Goal: Task Accomplishment & Management: Use online tool/utility

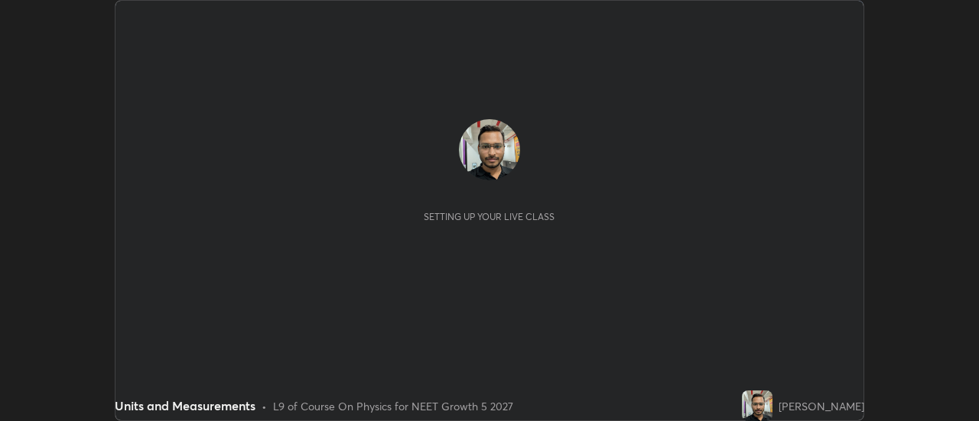
scroll to position [421, 978]
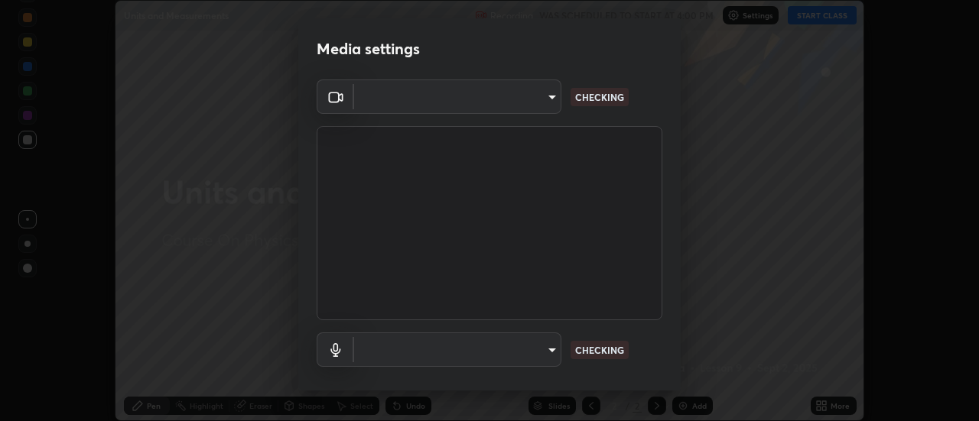
type input "c0318c2169e97be91d29acf291416a88c84fbbb6e6132cf31ff648c8cca26c2a"
type input "communications"
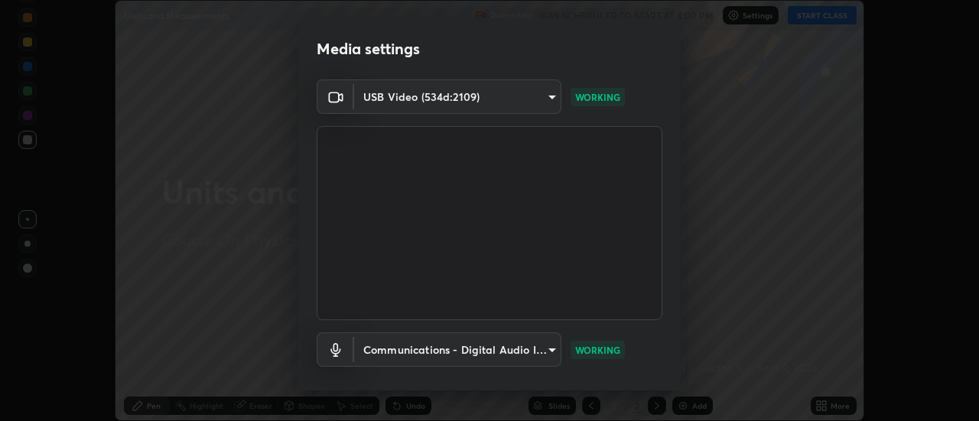
scroll to position [80, 0]
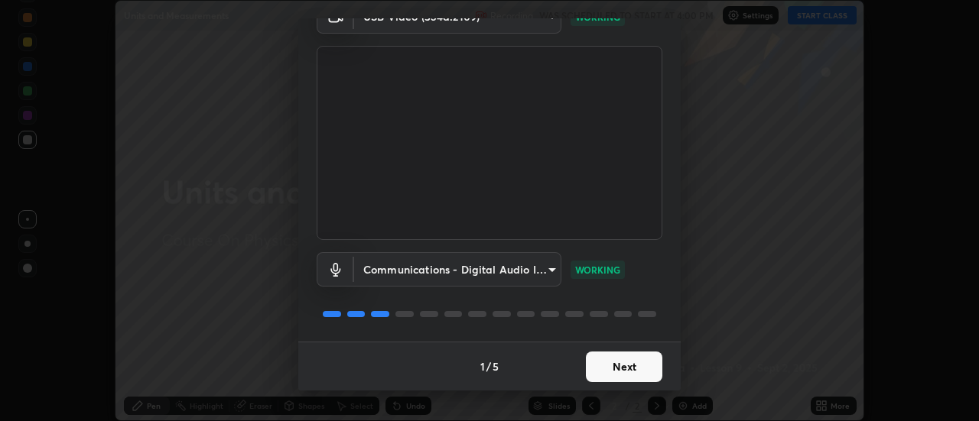
click at [610, 370] on button "Next" at bounding box center [624, 367] width 76 height 31
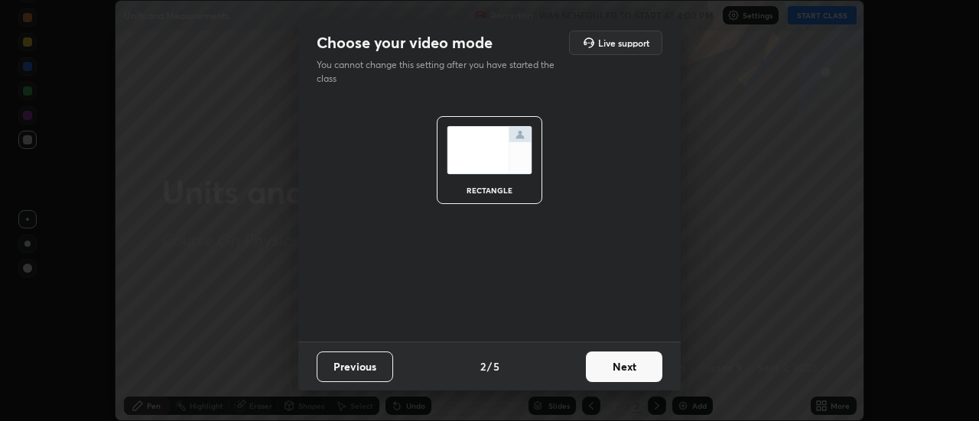
click at [619, 366] on button "Next" at bounding box center [624, 367] width 76 height 31
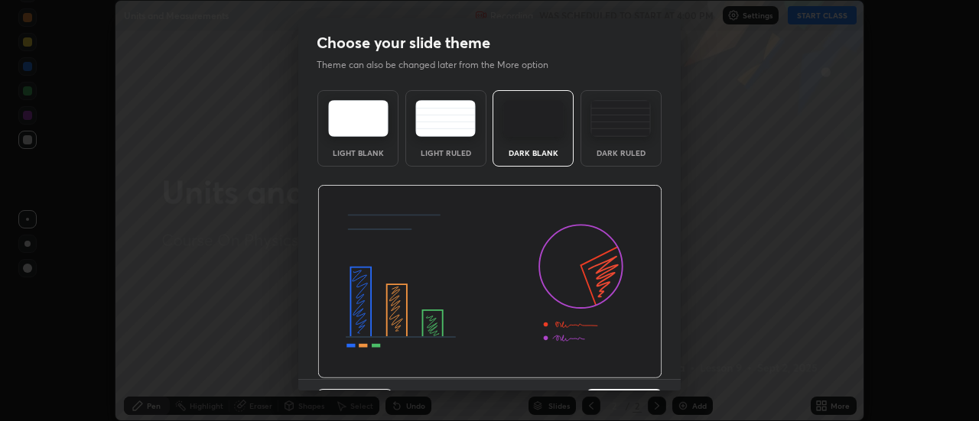
click at [624, 369] on img at bounding box center [489, 282] width 345 height 194
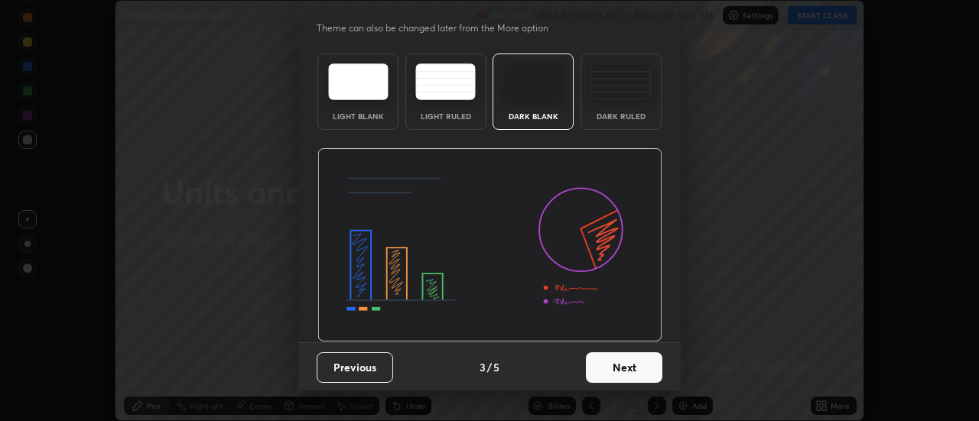
click at [638, 359] on button "Next" at bounding box center [624, 367] width 76 height 31
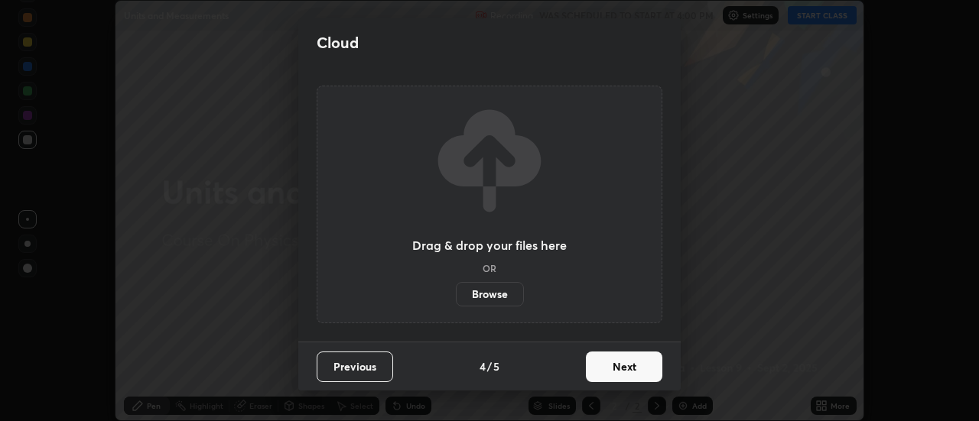
scroll to position [0, 0]
click at [633, 367] on button "Next" at bounding box center [624, 367] width 76 height 31
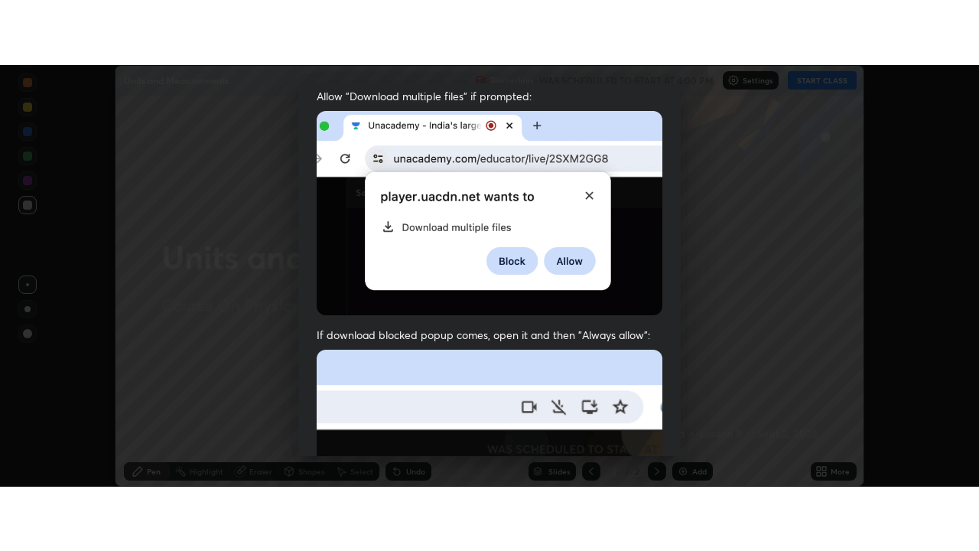
scroll to position [392, 0]
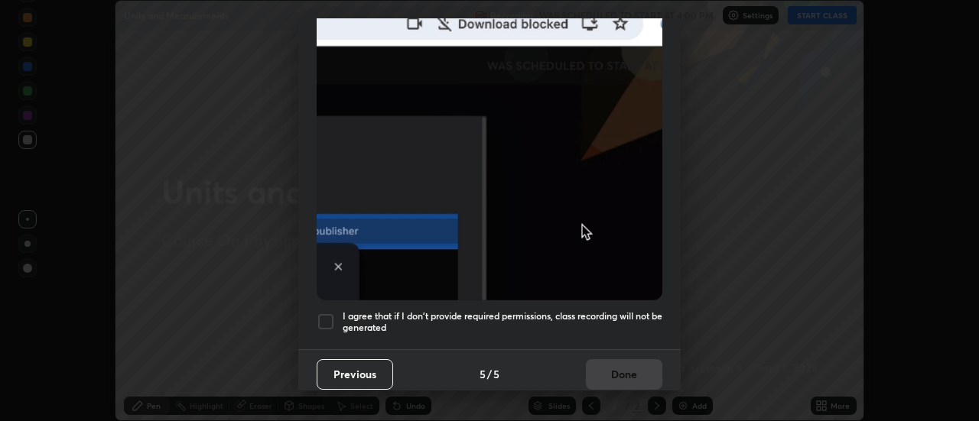
click at [326, 316] on div at bounding box center [326, 322] width 18 height 18
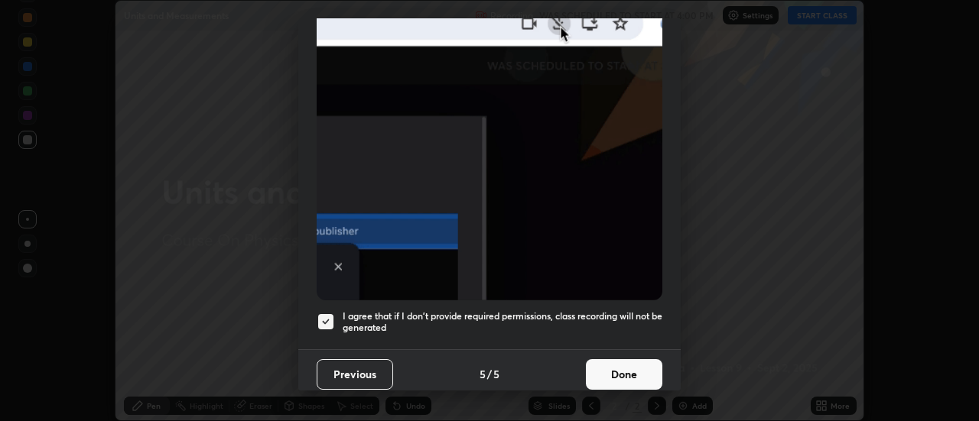
click at [622, 368] on button "Done" at bounding box center [624, 374] width 76 height 31
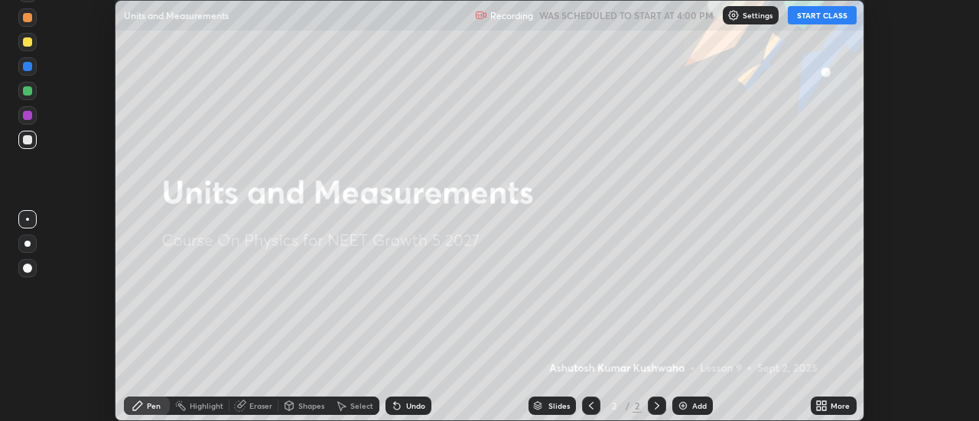
click at [819, 12] on button "START CLASS" at bounding box center [822, 15] width 69 height 18
click at [833, 408] on div "More" at bounding box center [839, 406] width 19 height 8
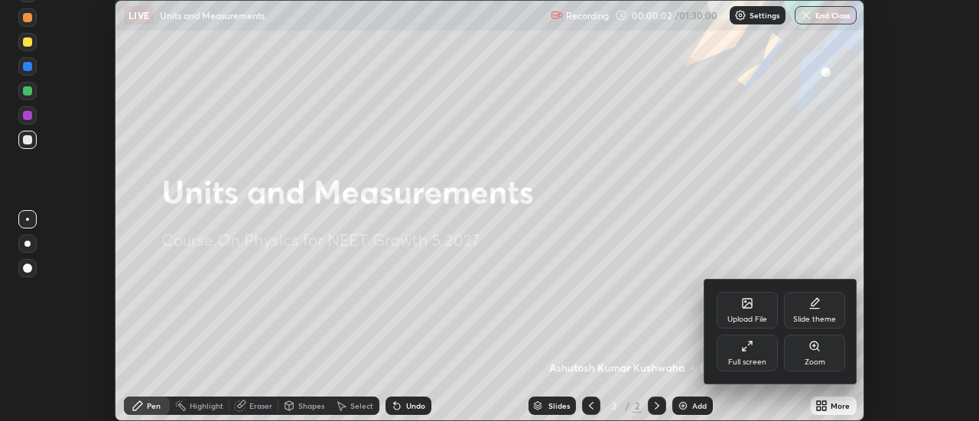
click at [745, 349] on icon at bounding box center [747, 346] width 12 height 12
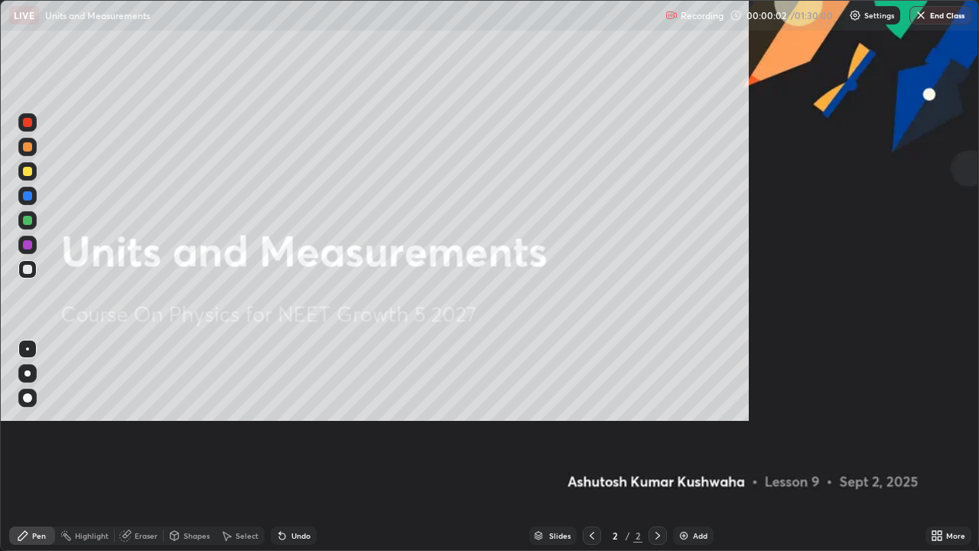
scroll to position [551, 979]
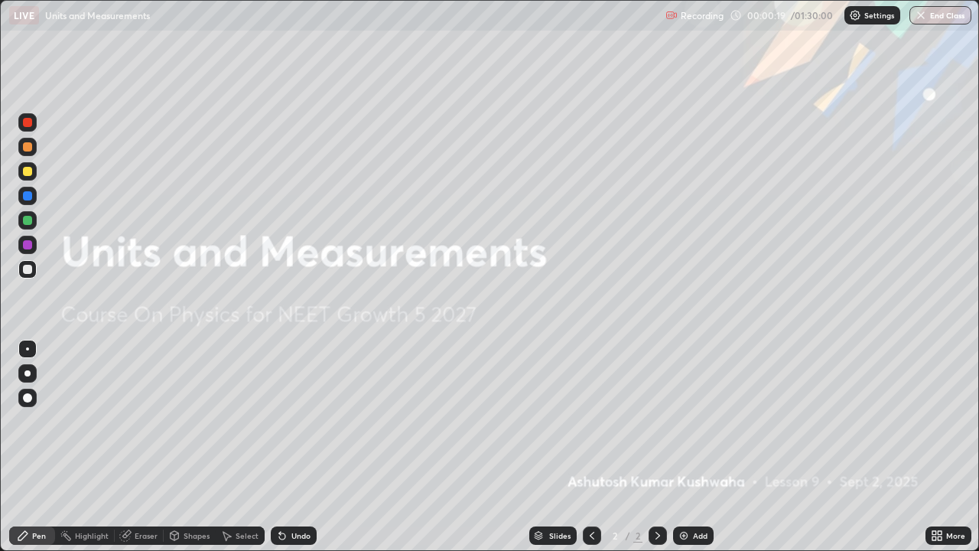
click at [687, 421] on img at bounding box center [683, 535] width 12 height 12
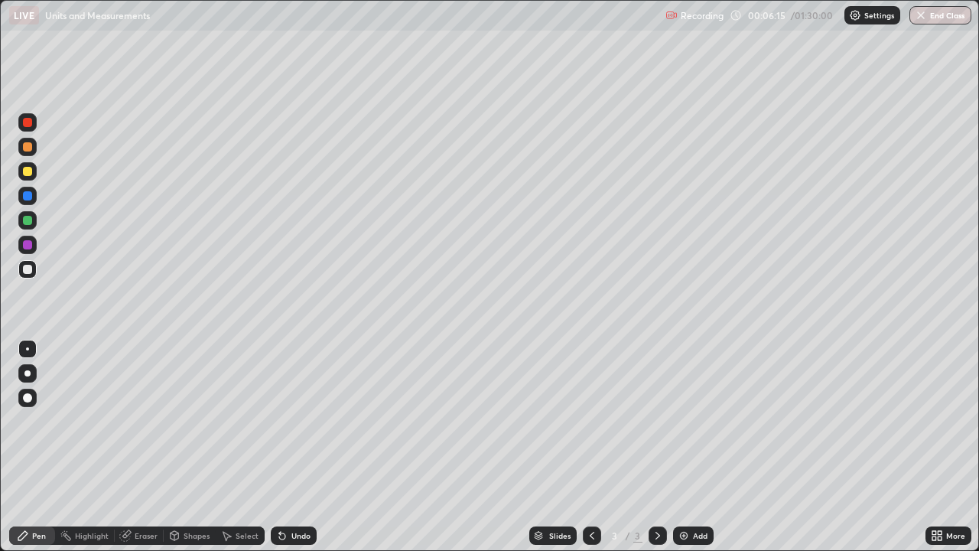
click at [24, 273] on div at bounding box center [27, 269] width 18 height 18
click at [27, 174] on div at bounding box center [27, 171] width 9 height 9
click at [32, 370] on div at bounding box center [27, 373] width 18 height 18
click at [24, 224] on div at bounding box center [27, 220] width 9 height 9
click at [677, 421] on img at bounding box center [683, 535] width 12 height 12
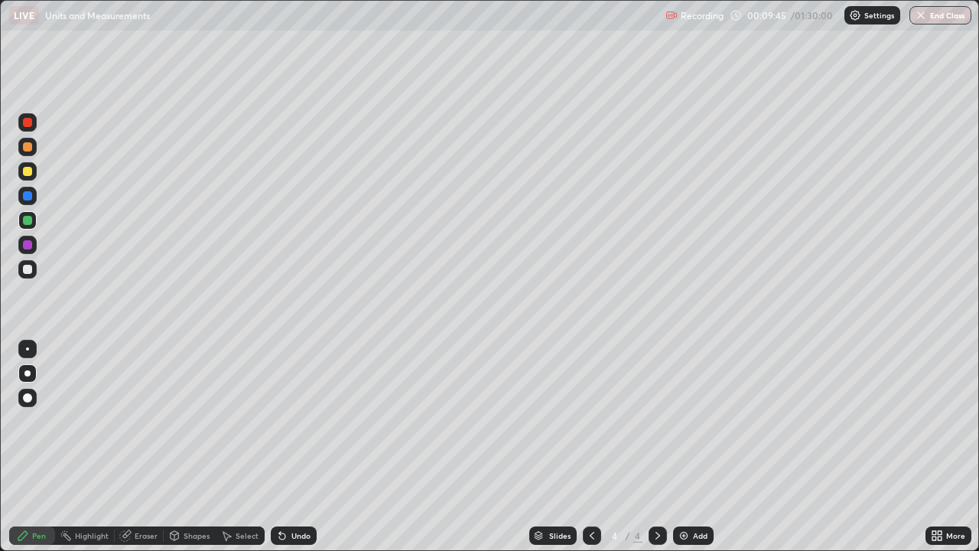
click at [27, 271] on div at bounding box center [27, 269] width 9 height 9
click at [28, 244] on div at bounding box center [27, 244] width 9 height 9
click at [24, 173] on div at bounding box center [27, 171] width 9 height 9
click at [26, 268] on div at bounding box center [27, 269] width 9 height 9
click at [28, 222] on div at bounding box center [27, 220] width 9 height 9
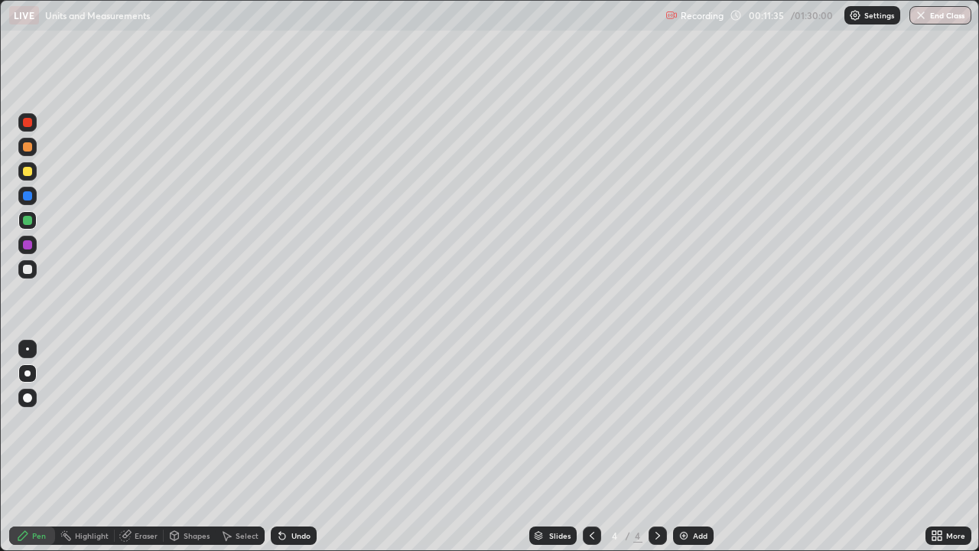
click at [27, 172] on div at bounding box center [27, 171] width 9 height 9
click at [26, 223] on div at bounding box center [27, 220] width 9 height 9
click at [146, 421] on div "Eraser" at bounding box center [146, 535] width 23 height 8
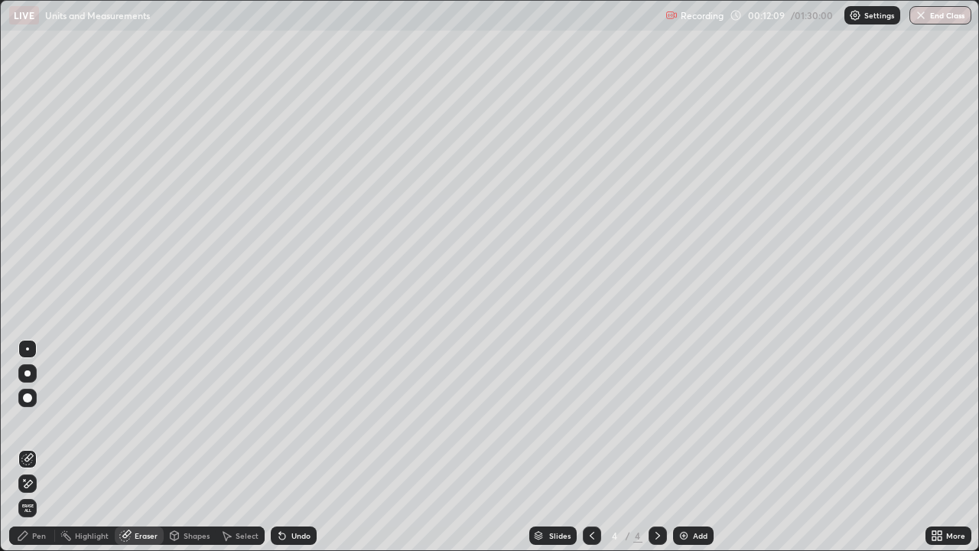
click at [39, 421] on div "Pen" at bounding box center [39, 535] width 14 height 8
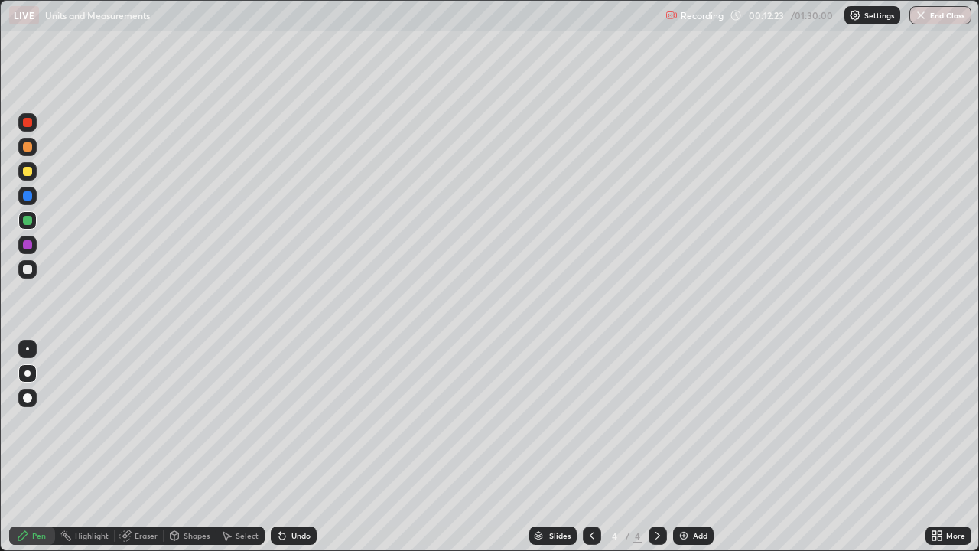
click at [28, 349] on div at bounding box center [27, 348] width 3 height 3
click at [26, 266] on div at bounding box center [27, 269] width 9 height 9
click at [26, 349] on div at bounding box center [27, 348] width 3 height 3
click at [24, 272] on div at bounding box center [27, 269] width 9 height 9
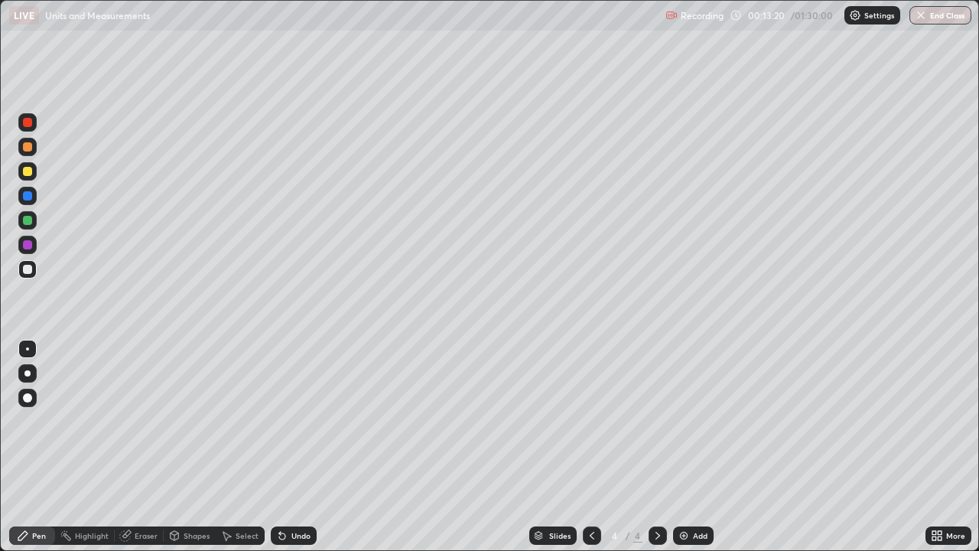
click at [31, 364] on div at bounding box center [27, 373] width 18 height 18
click at [29, 266] on div at bounding box center [27, 269] width 9 height 9
click at [24, 148] on div at bounding box center [27, 146] width 9 height 9
click at [27, 269] on div at bounding box center [27, 269] width 9 height 9
click at [145, 421] on div "Eraser" at bounding box center [146, 535] width 23 height 8
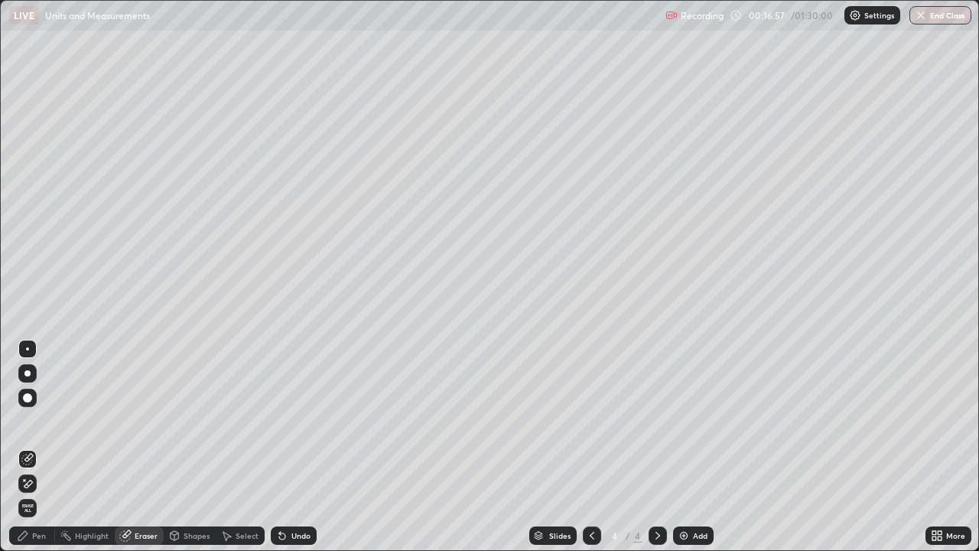
click at [29, 421] on div "Pen" at bounding box center [32, 535] width 46 height 18
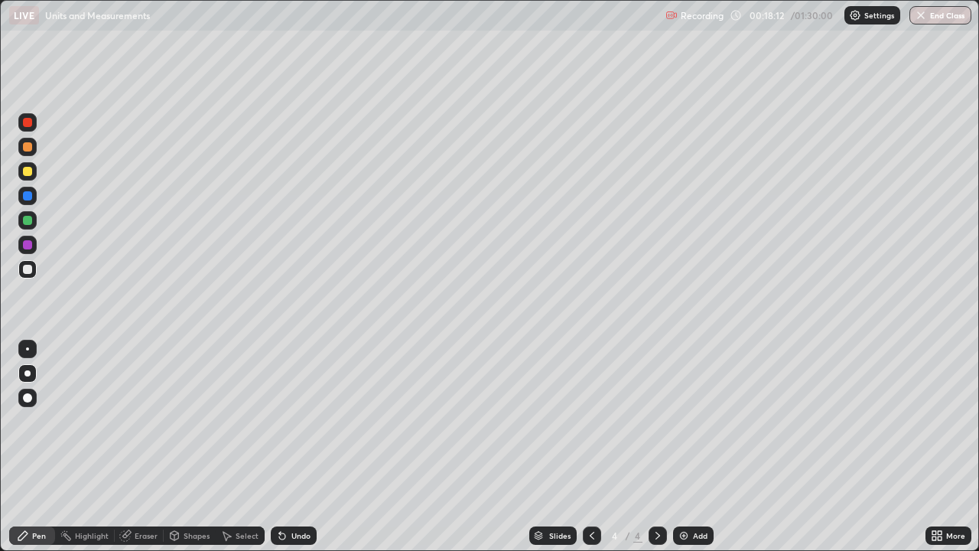
click at [151, 421] on div "Eraser" at bounding box center [146, 535] width 23 height 8
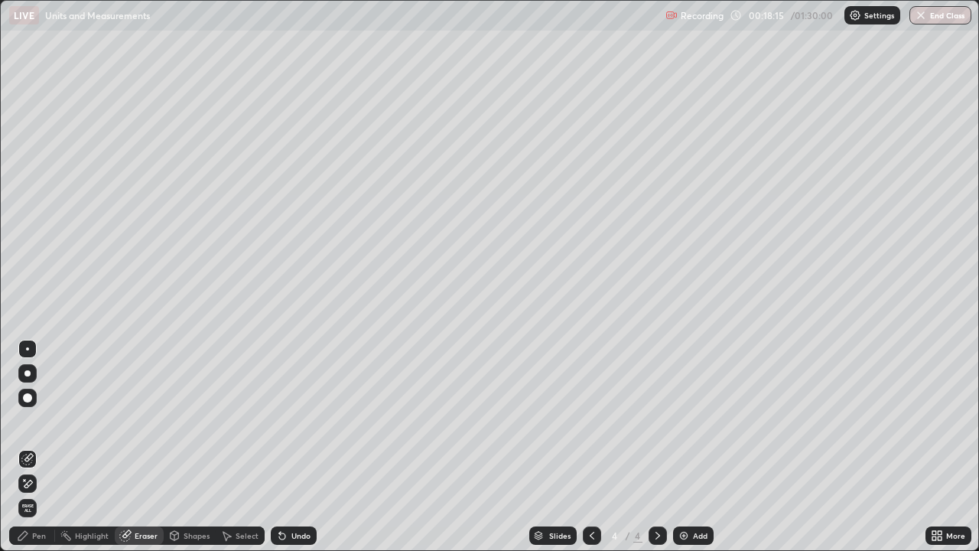
click at [35, 421] on div "Pen" at bounding box center [39, 535] width 14 height 8
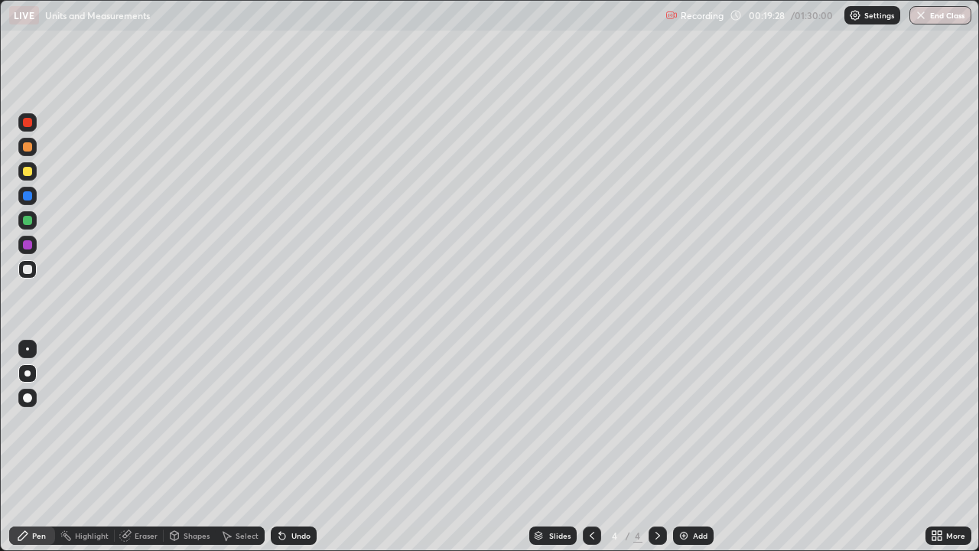
click at [590, 421] on icon at bounding box center [592, 535] width 12 height 12
click at [656, 421] on icon at bounding box center [657, 535] width 12 height 12
click at [690, 421] on div "Add" at bounding box center [693, 535] width 41 height 18
click at [30, 171] on div at bounding box center [27, 171] width 9 height 9
click at [21, 272] on div at bounding box center [27, 269] width 18 height 18
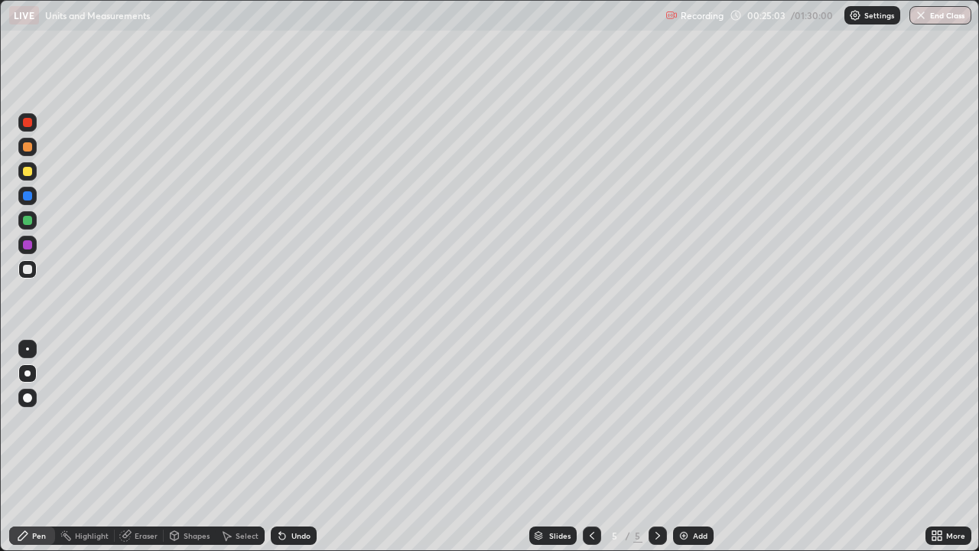
click at [24, 269] on div at bounding box center [27, 269] width 9 height 9
click at [137, 421] on div "Eraser" at bounding box center [146, 535] width 23 height 8
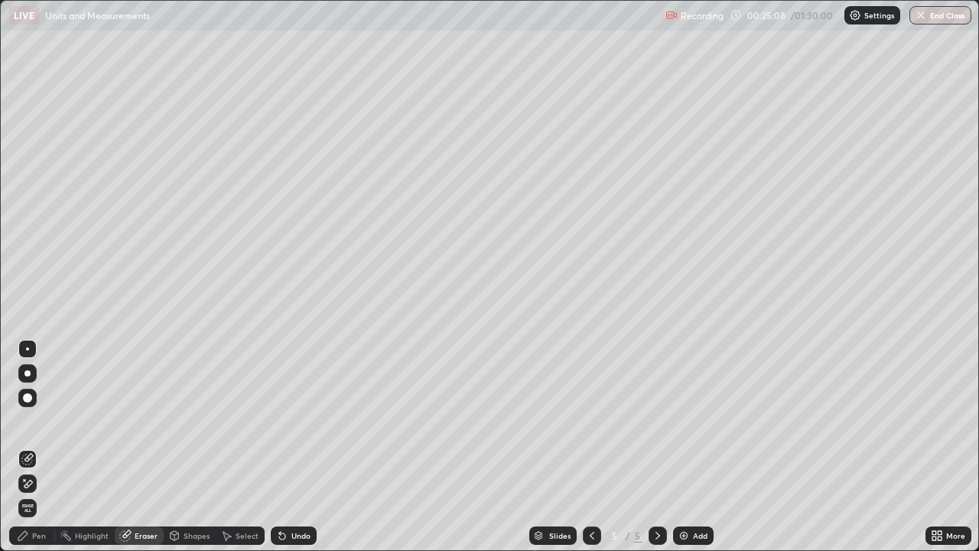
click at [31, 421] on div "Pen" at bounding box center [32, 535] width 46 height 18
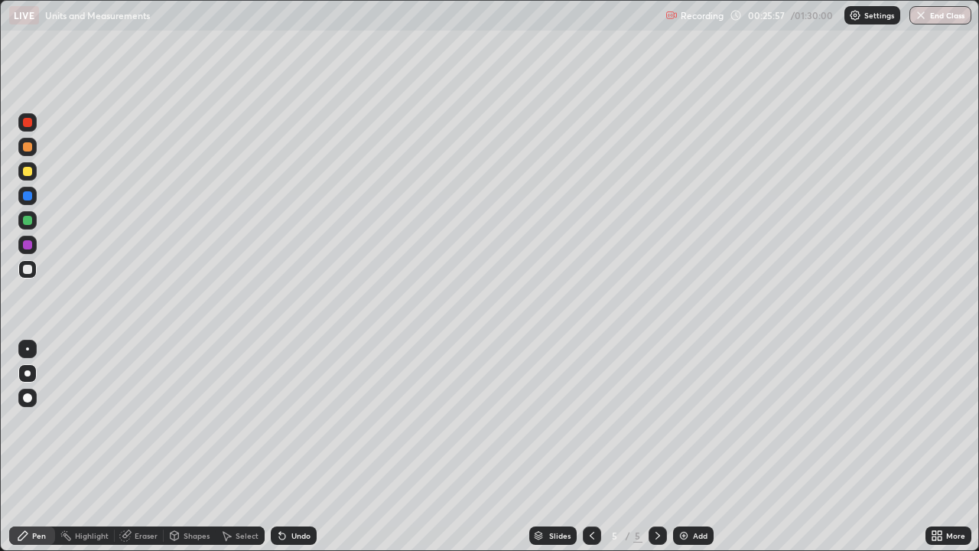
click at [137, 421] on div "Eraser" at bounding box center [146, 535] width 23 height 8
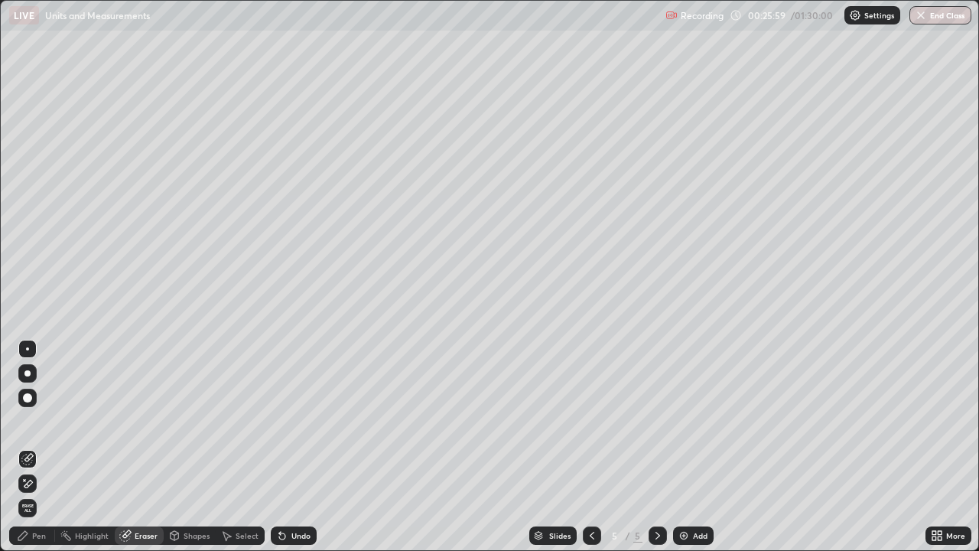
click at [40, 421] on div "Pen" at bounding box center [39, 535] width 14 height 8
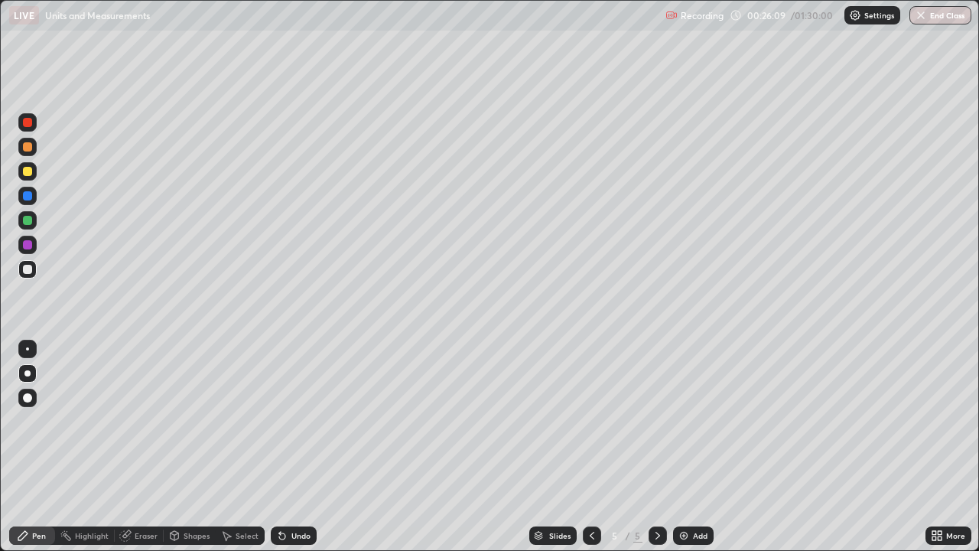
click at [25, 224] on div at bounding box center [27, 220] width 9 height 9
click at [188, 421] on div "Shapes" at bounding box center [197, 535] width 26 height 8
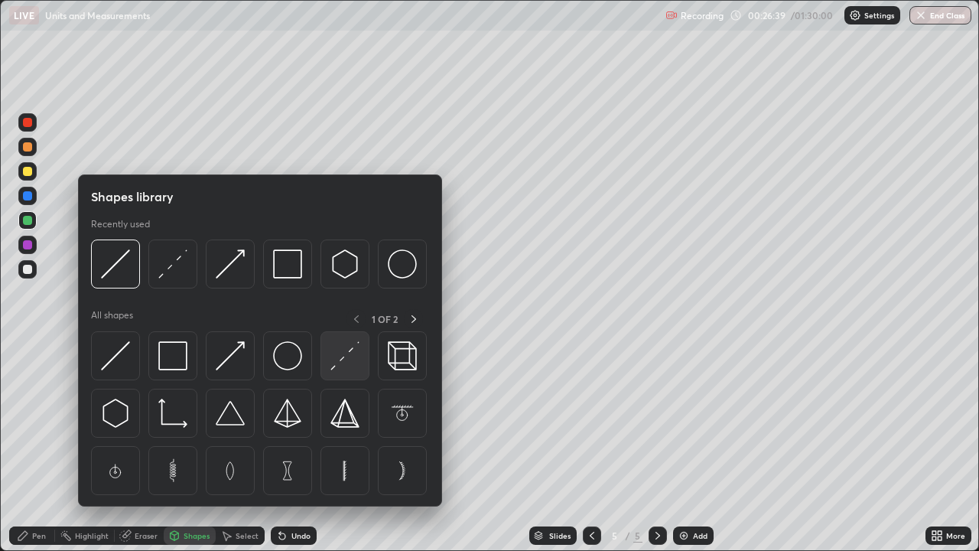
click at [343, 356] on img at bounding box center [344, 355] width 29 height 29
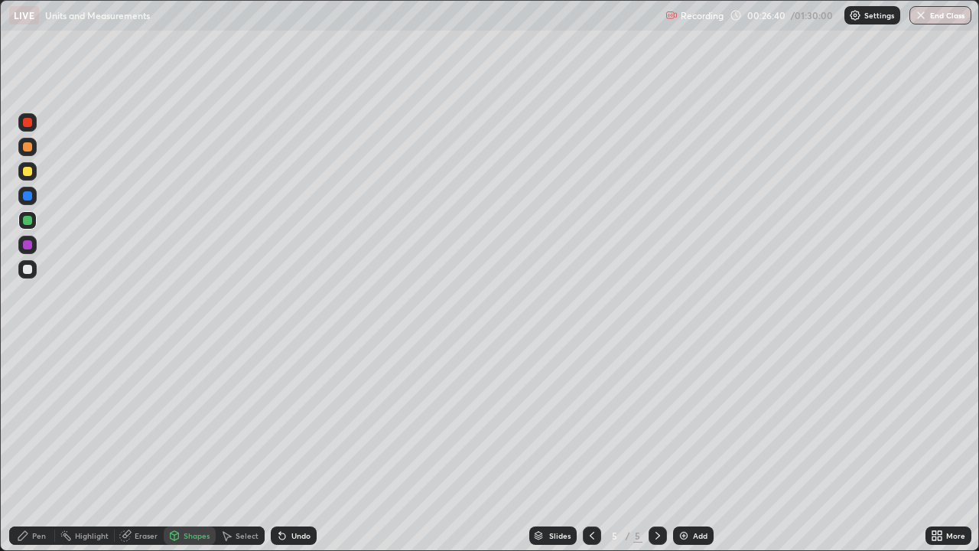
click at [23, 268] on div at bounding box center [27, 269] width 9 height 9
click at [37, 421] on div "Pen" at bounding box center [32, 535] width 46 height 18
click at [28, 268] on div at bounding box center [27, 269] width 9 height 9
click at [28, 171] on div at bounding box center [27, 171] width 9 height 9
click at [31, 148] on div at bounding box center [27, 146] width 9 height 9
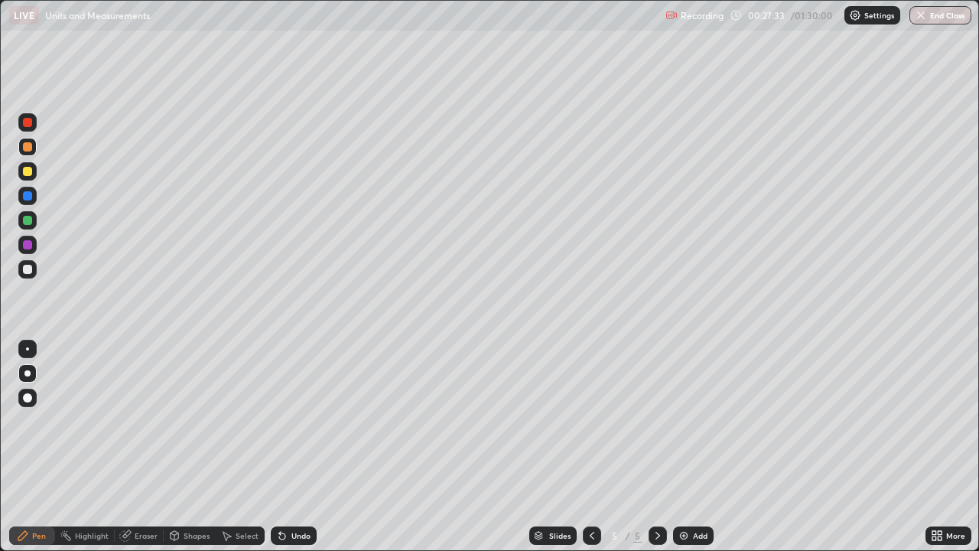
click at [196, 421] on div "Shapes" at bounding box center [197, 535] width 26 height 8
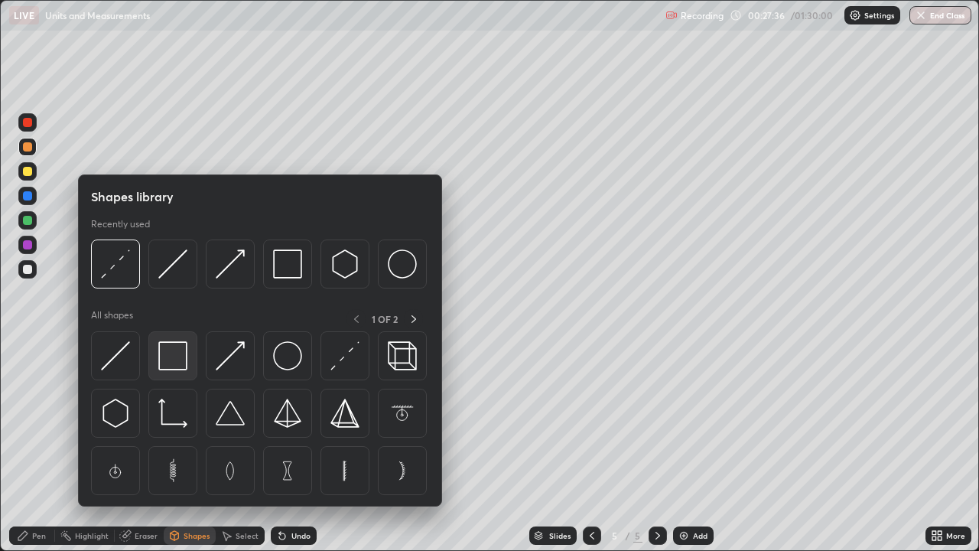
click at [178, 364] on img at bounding box center [172, 355] width 29 height 29
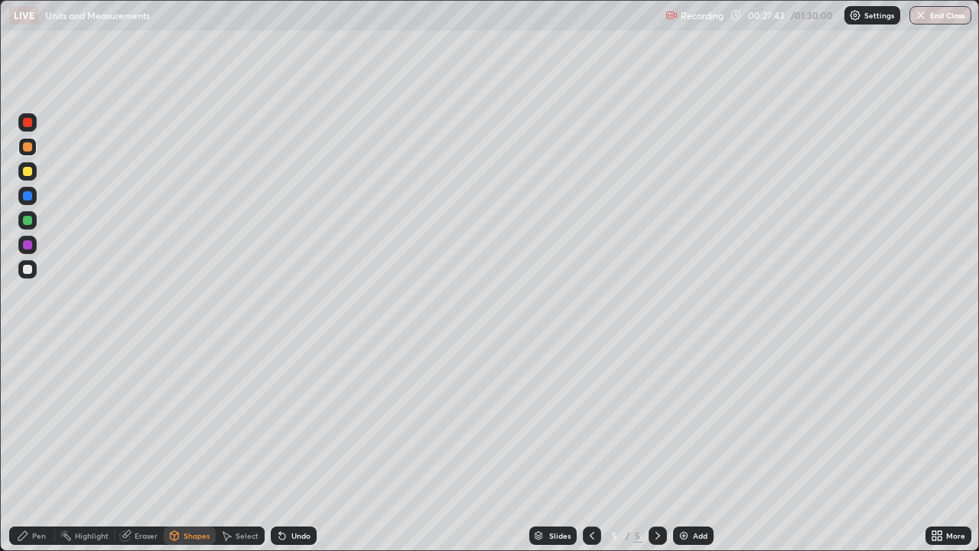
click at [291, 421] on div "Undo" at bounding box center [300, 535] width 19 height 8
click at [23, 269] on div at bounding box center [27, 269] width 9 height 9
click at [29, 421] on div "Pen" at bounding box center [32, 535] width 46 height 18
click at [24, 145] on div at bounding box center [27, 146] width 9 height 9
click at [28, 262] on div at bounding box center [27, 269] width 18 height 18
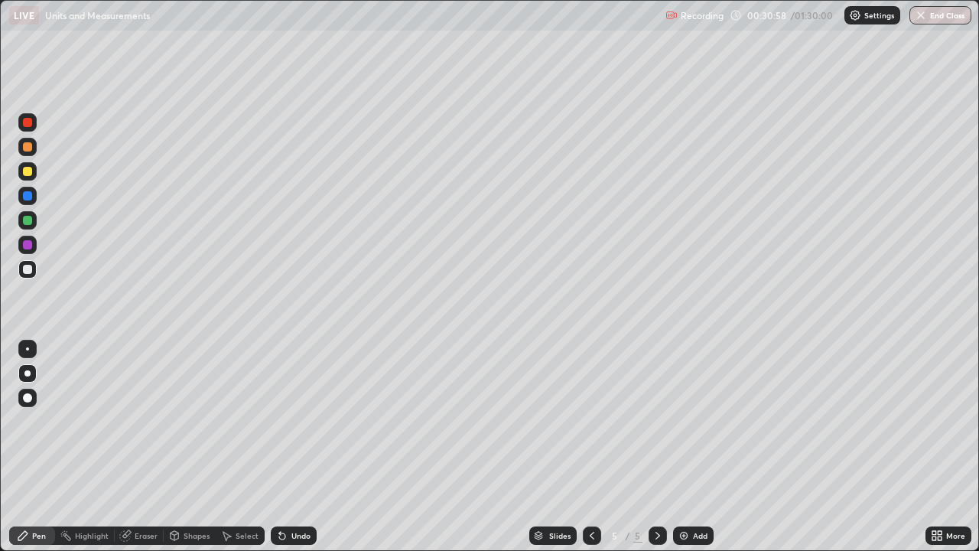
click at [27, 248] on div at bounding box center [27, 244] width 9 height 9
click at [28, 269] on div at bounding box center [27, 269] width 9 height 9
click at [137, 421] on div "Eraser" at bounding box center [146, 535] width 23 height 8
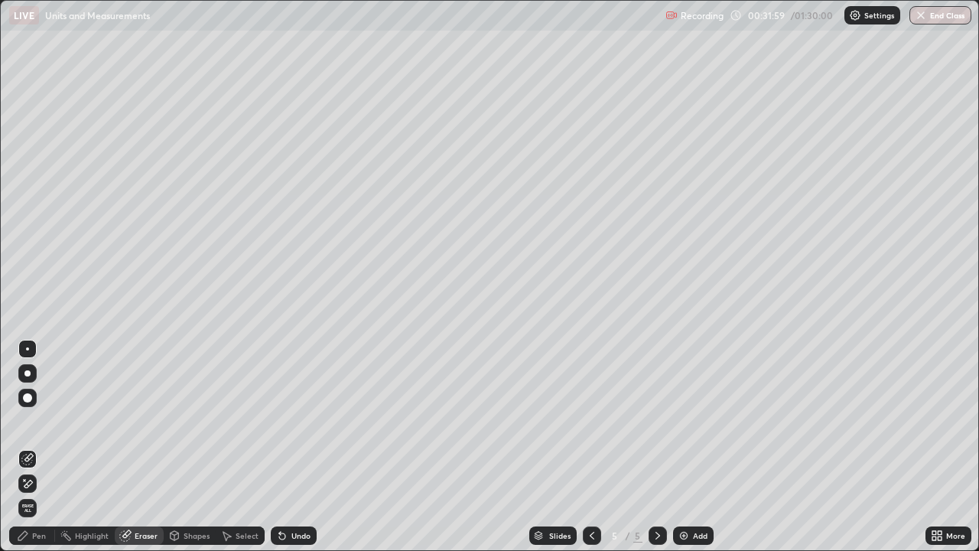
click at [42, 421] on div "Pen" at bounding box center [39, 535] width 14 height 8
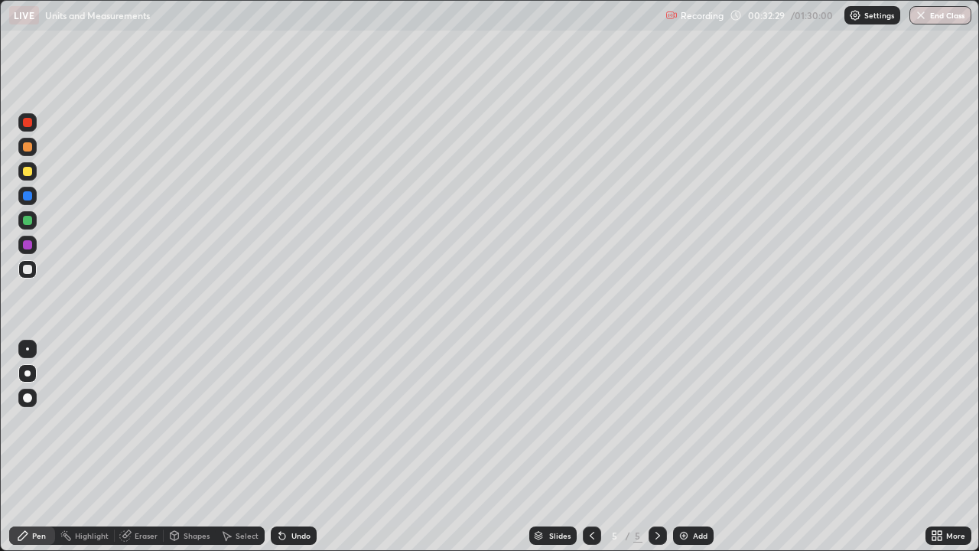
click at [24, 245] on div at bounding box center [27, 244] width 9 height 9
click at [687, 421] on img at bounding box center [683, 535] width 12 height 12
click at [24, 172] on div at bounding box center [27, 171] width 9 height 9
click at [24, 245] on div at bounding box center [27, 244] width 9 height 9
click at [28, 265] on div at bounding box center [27, 269] width 9 height 9
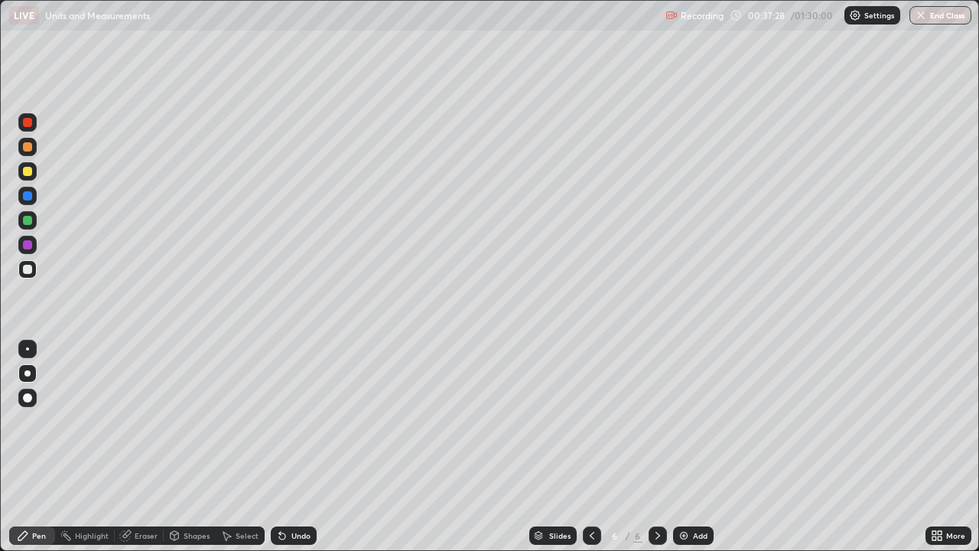
click at [25, 269] on div at bounding box center [27, 269] width 9 height 9
click at [26, 242] on div at bounding box center [27, 244] width 9 height 9
click at [28, 222] on div at bounding box center [27, 220] width 9 height 9
click at [29, 268] on div at bounding box center [27, 269] width 9 height 9
click at [143, 421] on div "Eraser" at bounding box center [146, 535] width 23 height 8
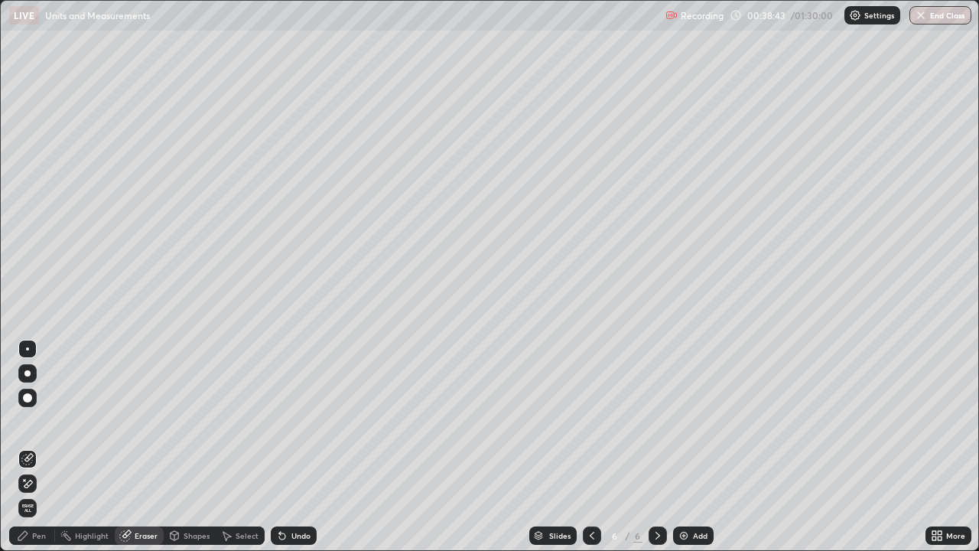
click at [34, 421] on div "Pen" at bounding box center [39, 535] width 14 height 8
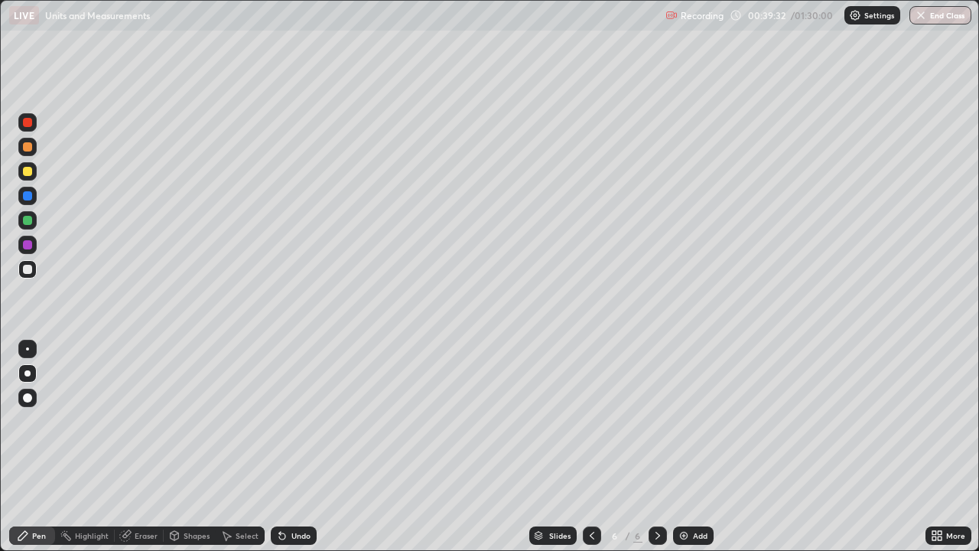
click at [143, 421] on div "Eraser" at bounding box center [146, 535] width 23 height 8
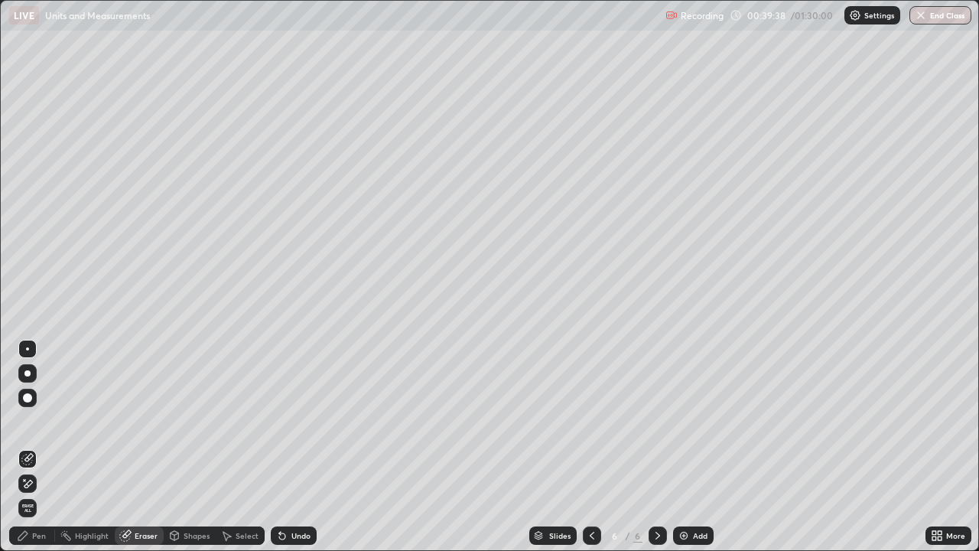
click at [37, 421] on div "Pen" at bounding box center [39, 535] width 14 height 8
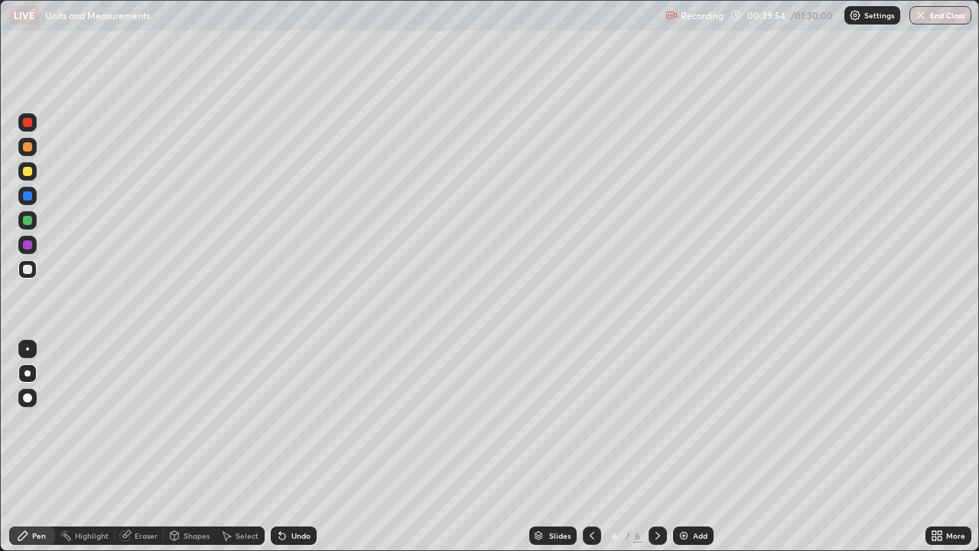
click at [29, 171] on div at bounding box center [27, 171] width 9 height 9
click at [32, 267] on div at bounding box center [27, 269] width 18 height 18
click at [27, 172] on div at bounding box center [27, 171] width 9 height 9
click at [26, 272] on div at bounding box center [27, 269] width 9 height 9
click at [29, 219] on div at bounding box center [27, 220] width 9 height 9
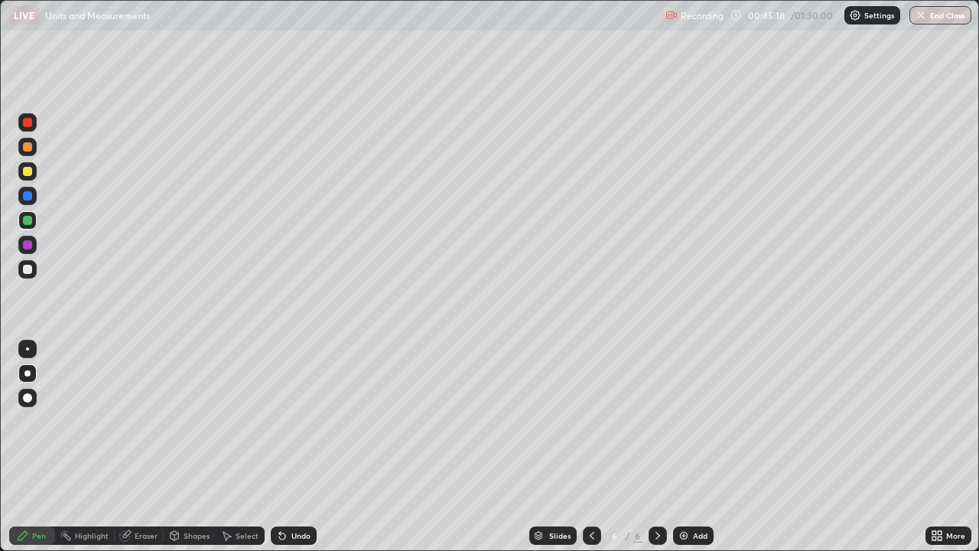
click at [687, 421] on img at bounding box center [683, 535] width 12 height 12
click at [25, 170] on div at bounding box center [27, 171] width 9 height 9
click at [24, 272] on div at bounding box center [27, 269] width 9 height 9
click at [95, 421] on div "Highlight" at bounding box center [85, 535] width 60 height 18
click at [142, 421] on div "Eraser" at bounding box center [139, 535] width 49 height 18
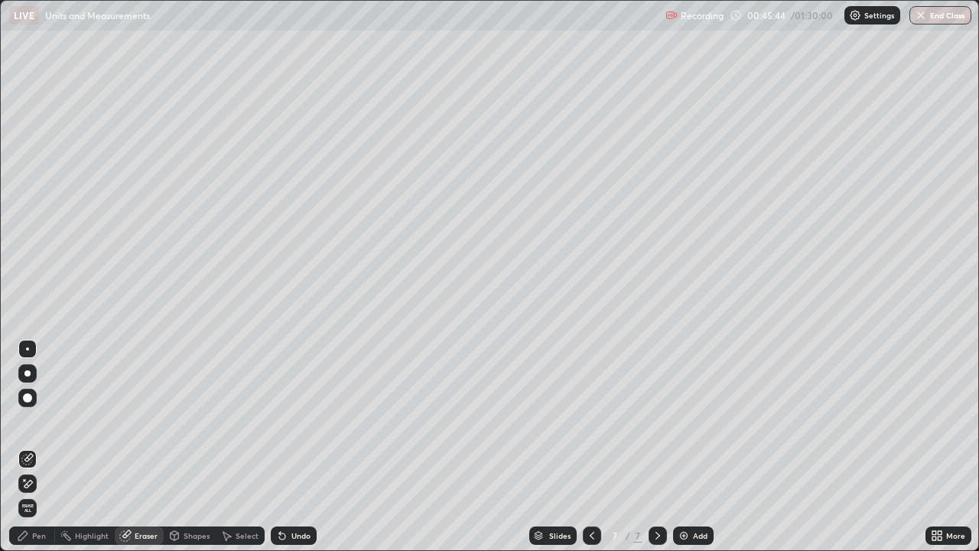
click at [39, 421] on div "Pen" at bounding box center [39, 535] width 14 height 8
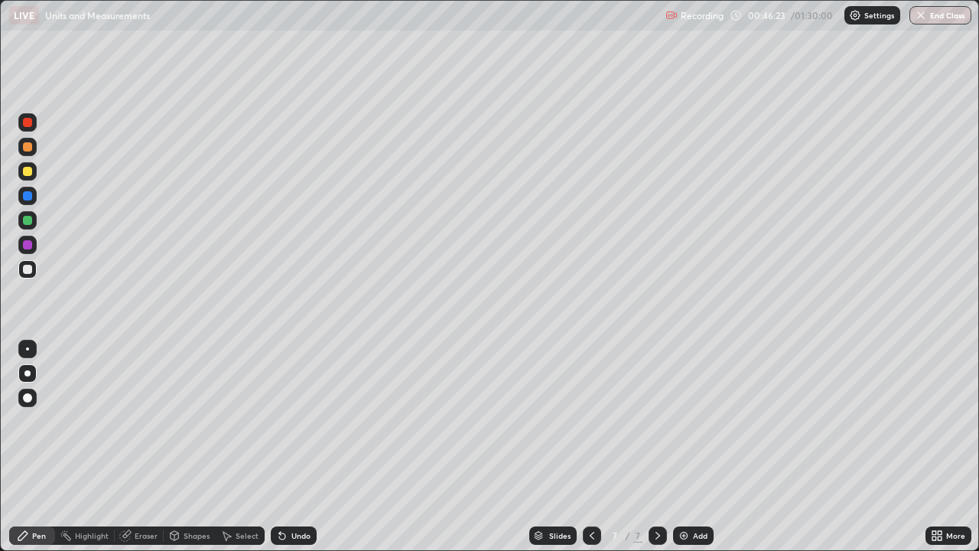
click at [192, 421] on div "Shapes" at bounding box center [197, 535] width 26 height 8
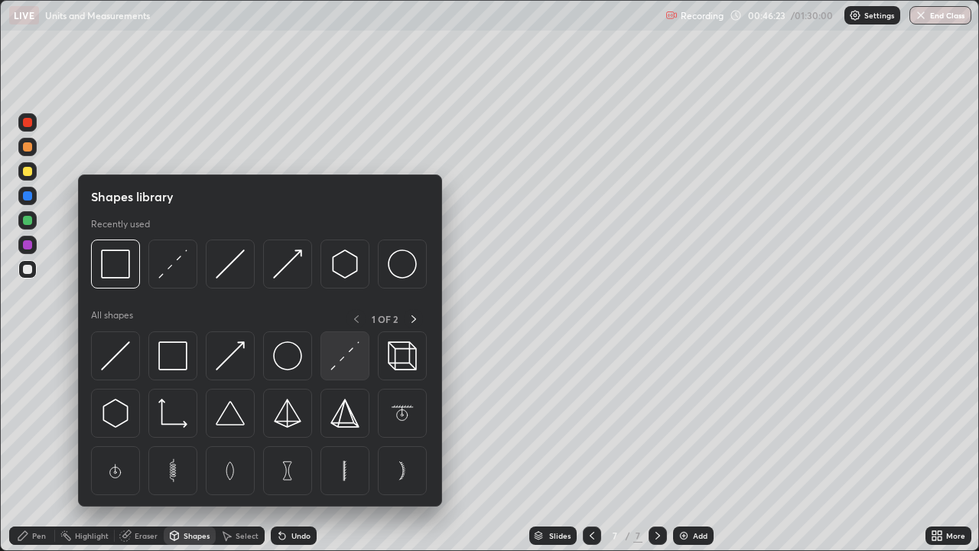
click at [346, 359] on img at bounding box center [344, 355] width 29 height 29
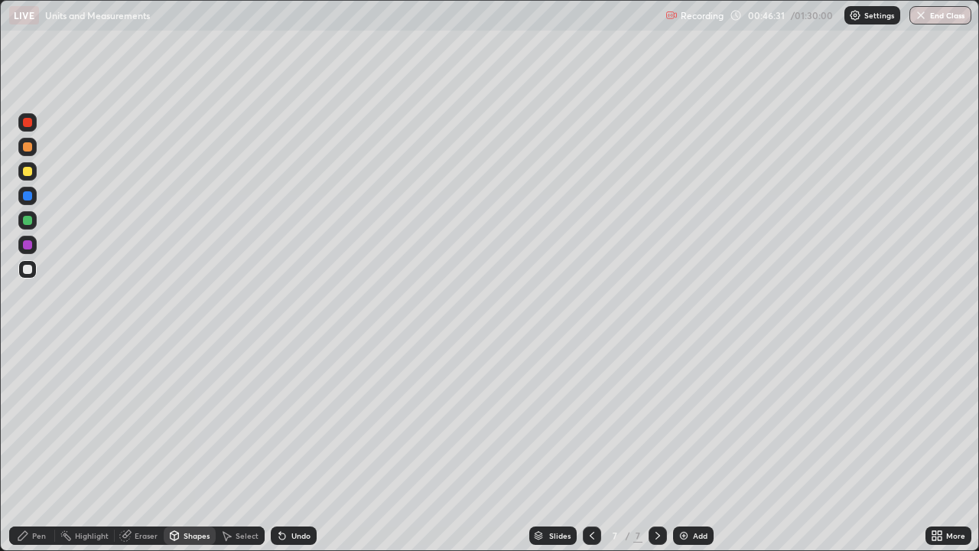
click at [36, 421] on div "Pen" at bounding box center [39, 535] width 14 height 8
click at [24, 172] on div at bounding box center [27, 171] width 9 height 9
click at [29, 218] on div at bounding box center [27, 220] width 9 height 9
click at [145, 421] on div "Eraser" at bounding box center [146, 535] width 23 height 8
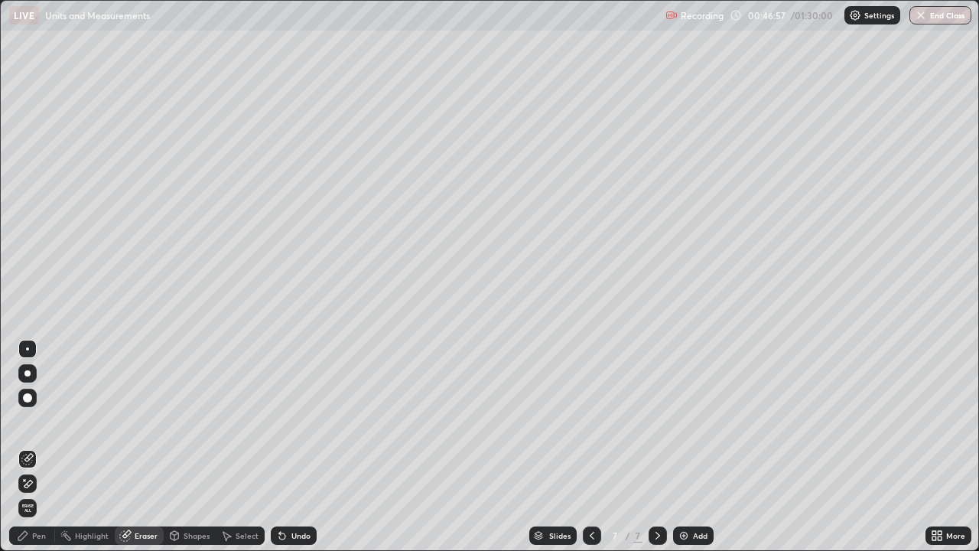
click at [40, 421] on div "Pen" at bounding box center [39, 535] width 14 height 8
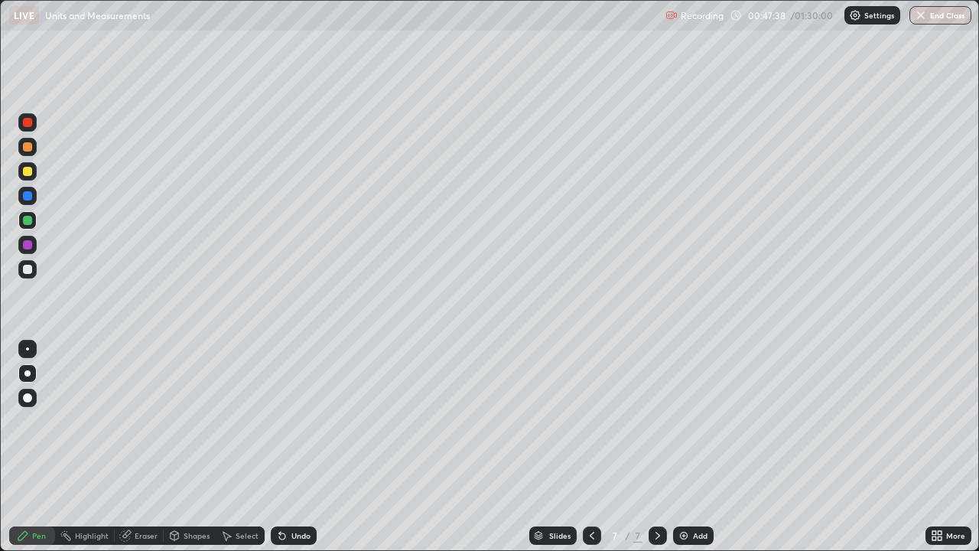
click at [30, 269] on div at bounding box center [27, 269] width 9 height 9
click at [694, 421] on div "Add" at bounding box center [700, 535] width 15 height 8
click at [26, 273] on div at bounding box center [27, 269] width 9 height 9
click at [28, 146] on div at bounding box center [27, 146] width 9 height 9
click at [27, 243] on div at bounding box center [27, 244] width 9 height 9
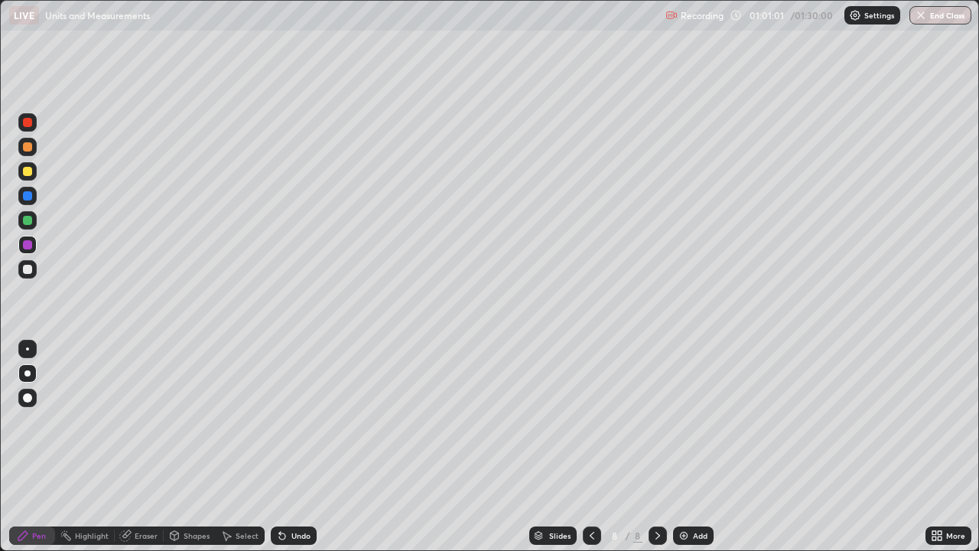
click at [25, 268] on div at bounding box center [27, 269] width 9 height 9
click at [28, 269] on div at bounding box center [27, 269] width 9 height 9
click at [27, 248] on div at bounding box center [27, 244] width 9 height 9
click at [31, 144] on div at bounding box center [27, 146] width 9 height 9
click at [27, 246] on div at bounding box center [27, 244] width 9 height 9
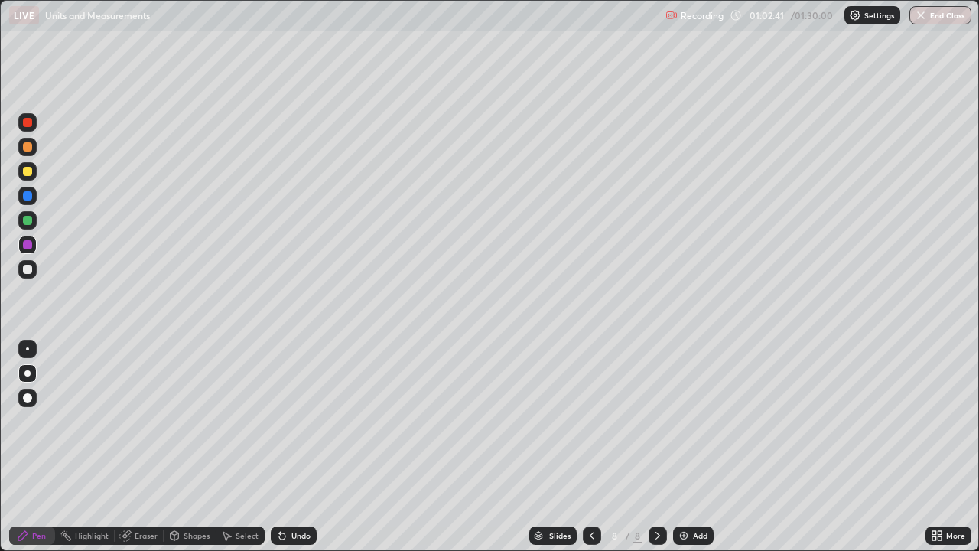
click at [29, 271] on div at bounding box center [27, 269] width 9 height 9
click at [26, 245] on div at bounding box center [27, 244] width 9 height 9
click at [690, 421] on div "Add" at bounding box center [693, 535] width 41 height 18
click at [28, 148] on div at bounding box center [27, 146] width 9 height 9
click at [283, 421] on icon at bounding box center [282, 535] width 12 height 12
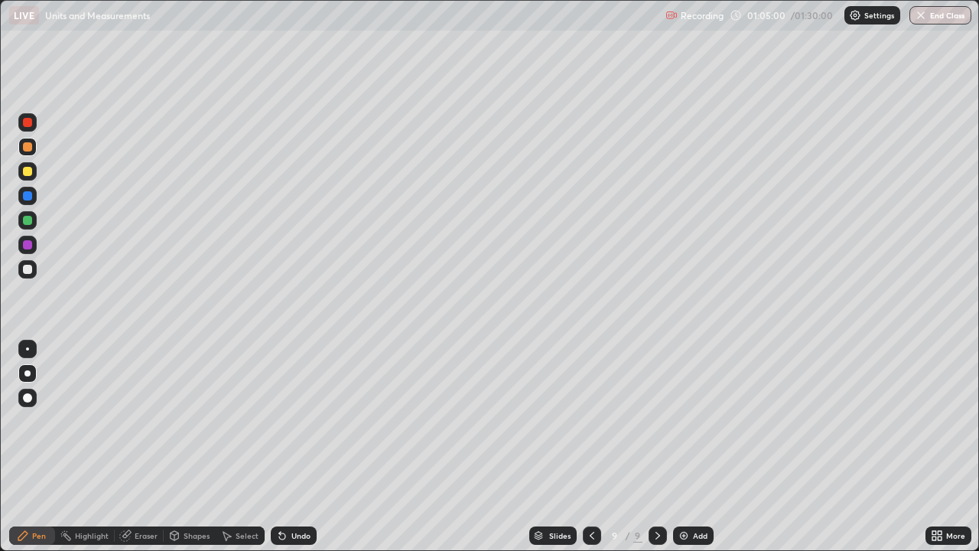
click at [299, 421] on div "Undo" at bounding box center [300, 535] width 19 height 8
click at [26, 242] on div at bounding box center [27, 244] width 9 height 9
click at [28, 221] on div at bounding box center [27, 220] width 9 height 9
click at [25, 268] on div at bounding box center [27, 269] width 9 height 9
click at [24, 216] on div at bounding box center [27, 220] width 9 height 9
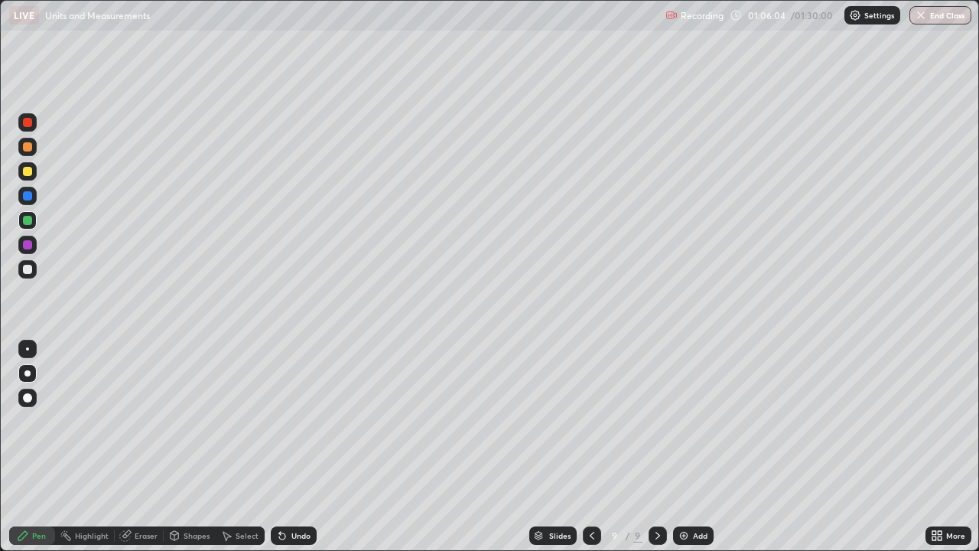
click at [28, 148] on div at bounding box center [27, 146] width 9 height 9
click at [26, 269] on div at bounding box center [27, 269] width 9 height 9
click at [31, 245] on div at bounding box center [27, 244] width 9 height 9
click at [24, 269] on div at bounding box center [27, 269] width 9 height 9
click at [28, 171] on div at bounding box center [27, 171] width 9 height 9
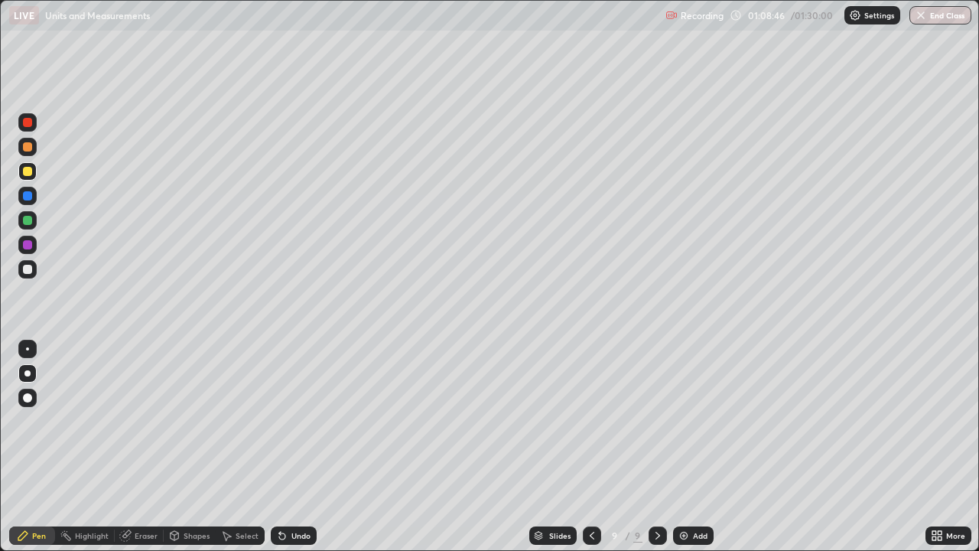
click at [24, 223] on div at bounding box center [27, 220] width 9 height 9
click at [694, 421] on div "Add" at bounding box center [700, 535] width 15 height 8
click at [28, 269] on div at bounding box center [27, 269] width 9 height 9
click at [27, 151] on div at bounding box center [27, 146] width 9 height 9
click at [28, 221] on div at bounding box center [27, 220] width 9 height 9
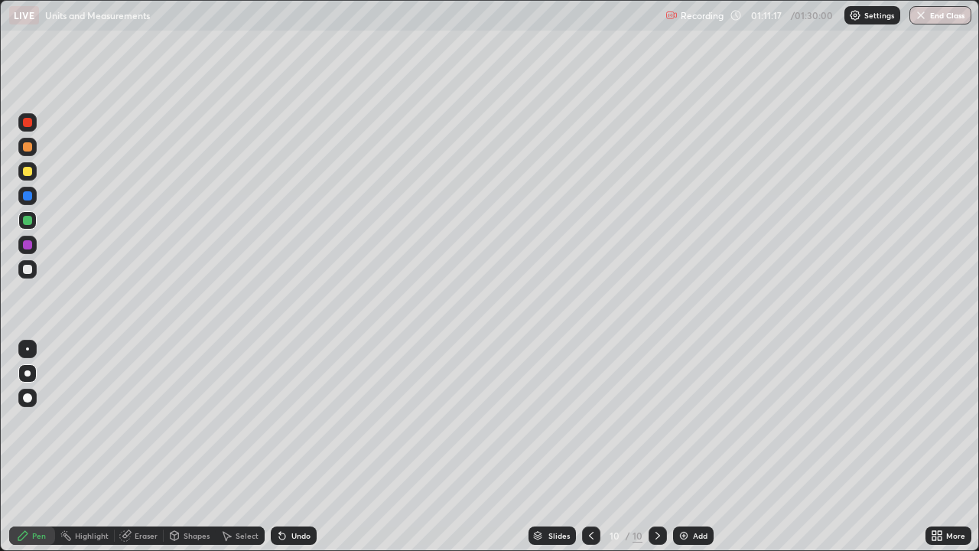
click at [30, 171] on div at bounding box center [27, 171] width 9 height 9
click at [31, 145] on div at bounding box center [27, 146] width 9 height 9
click at [31, 272] on div at bounding box center [27, 269] width 9 height 9
click at [24, 242] on div at bounding box center [27, 244] width 9 height 9
click at [589, 421] on icon at bounding box center [591, 535] width 12 height 12
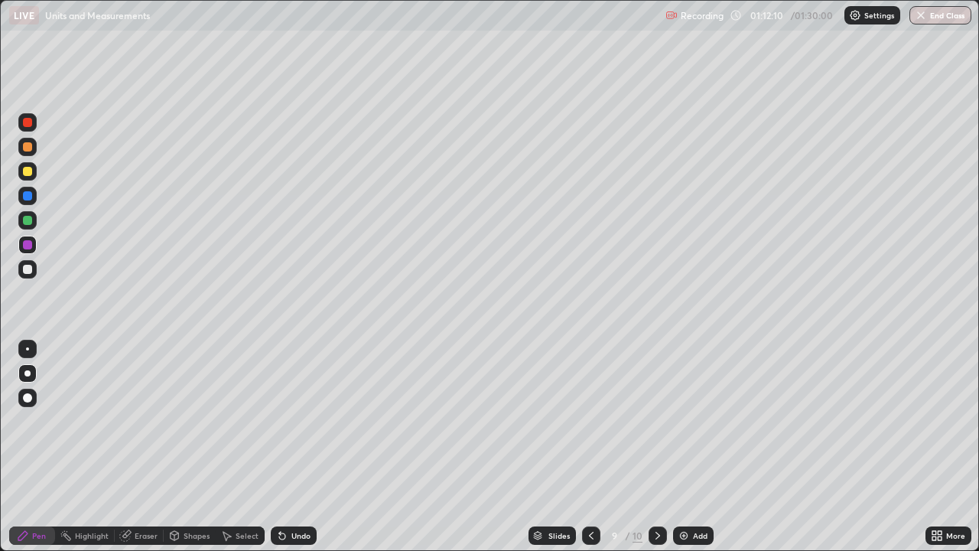
click at [590, 421] on icon at bounding box center [591, 535] width 12 height 12
click at [656, 421] on icon at bounding box center [657, 535] width 5 height 8
click at [690, 421] on div "Add" at bounding box center [693, 535] width 41 height 18
click at [27, 142] on div at bounding box center [27, 146] width 9 height 9
click at [27, 266] on div at bounding box center [27, 269] width 9 height 9
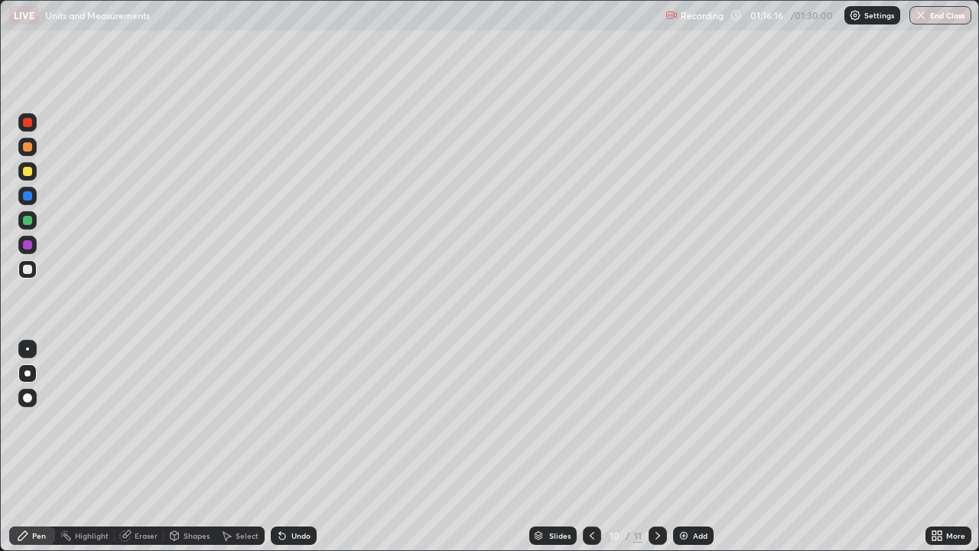
click at [25, 245] on div at bounding box center [27, 244] width 9 height 9
click at [935, 15] on button "End Class" at bounding box center [940, 15] width 62 height 18
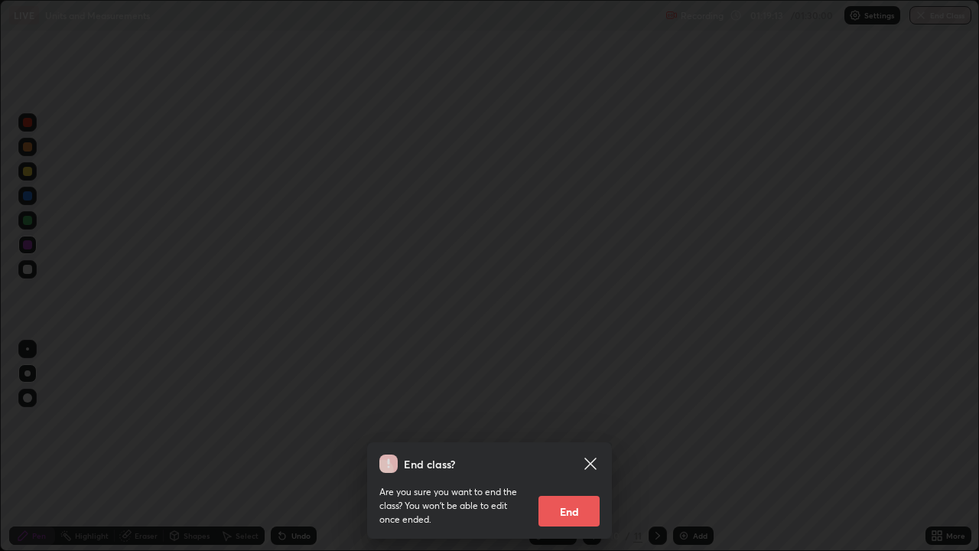
click at [567, 421] on button "End" at bounding box center [568, 510] width 61 height 31
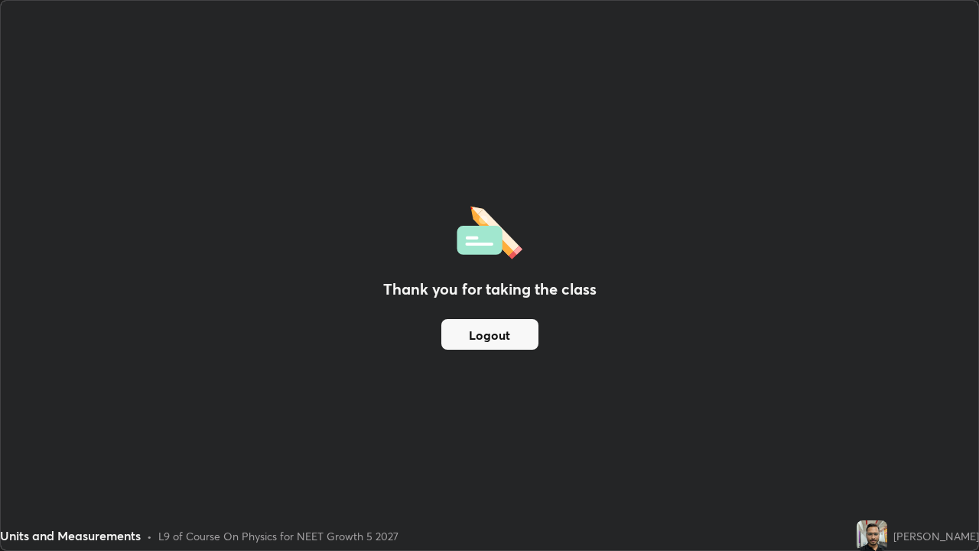
click at [508, 329] on button "Logout" at bounding box center [489, 334] width 97 height 31
click at [856, 421] on img at bounding box center [871, 535] width 31 height 31
click at [508, 337] on button "Logout" at bounding box center [489, 334] width 97 height 31
click at [501, 335] on button "Logout" at bounding box center [489, 334] width 97 height 31
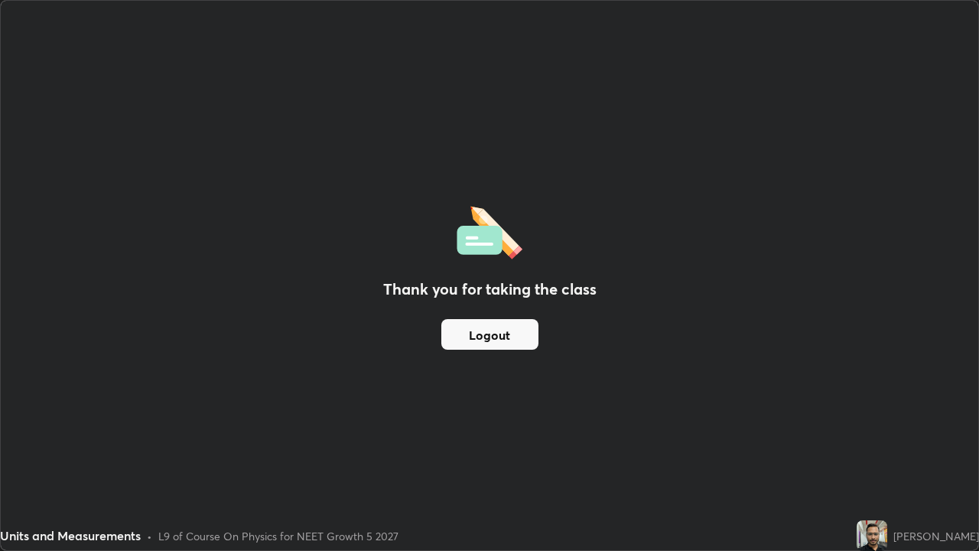
click at [499, 336] on button "Logout" at bounding box center [489, 334] width 97 height 31
click at [493, 339] on button "Logout" at bounding box center [489, 334] width 97 height 31
click at [492, 337] on button "Logout" at bounding box center [489, 334] width 97 height 31
click at [559, 421] on div "Thank you for taking the class Logout" at bounding box center [489, 275] width 977 height 549
click at [856, 421] on img at bounding box center [871, 535] width 31 height 31
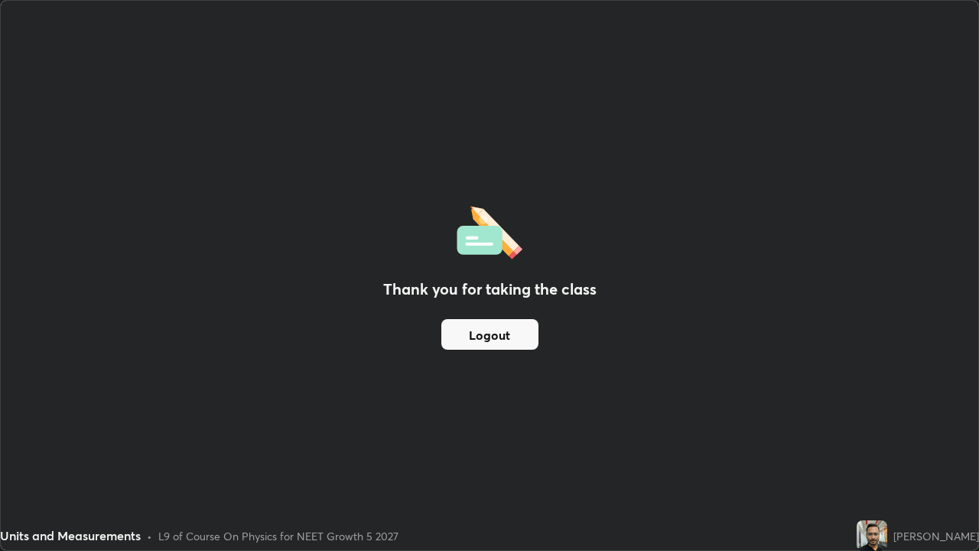
click at [856, 421] on img at bounding box center [871, 535] width 31 height 31
